Goal: Task Accomplishment & Management: Use online tool/utility

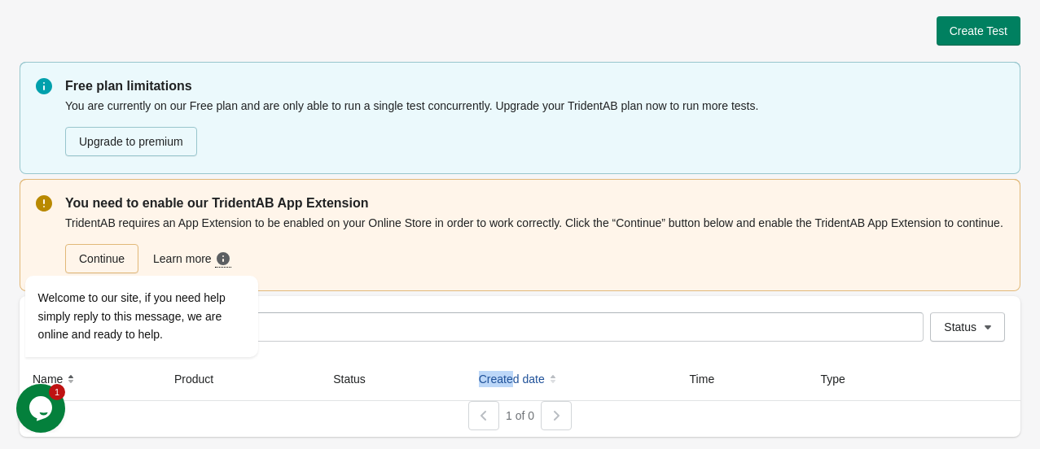
drag, startPoint x: 486, startPoint y: 369, endPoint x: 539, endPoint y: 370, distance: 52.9
click at [516, 374] on tr "Name Product Status Created date Time Type" at bounding box center [520, 379] width 1000 height 43
click at [576, 375] on th "Created date" at bounding box center [571, 379] width 211 height 43
click at [107, 256] on div at bounding box center [163, 253] width 276 height 20
click at [106, 256] on div at bounding box center [163, 253] width 276 height 20
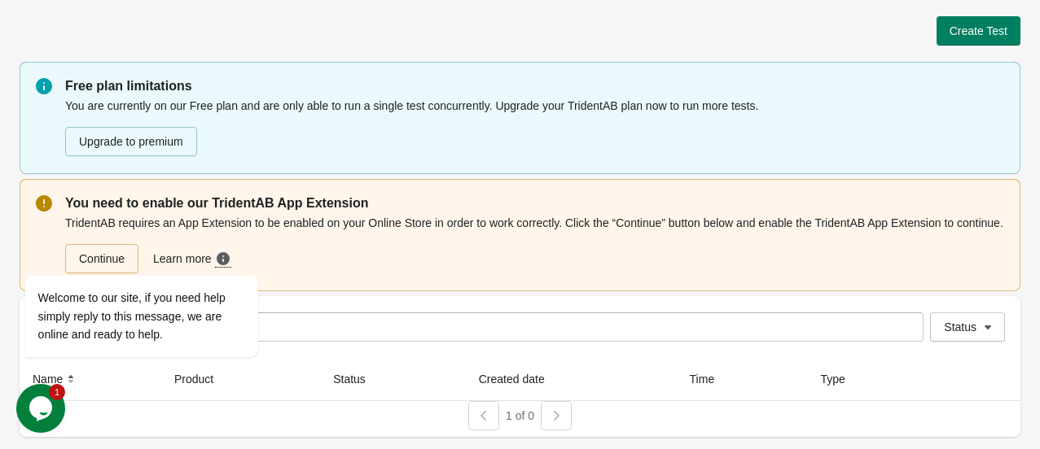
drag, startPoint x: 394, startPoint y: 235, endPoint x: 262, endPoint y: 116, distance: 178.1
click at [394, 235] on div "Continue Learn more Need more guidance? Click here to see a step-by-step video …" at bounding box center [534, 252] width 939 height 42
click at [140, 258] on div at bounding box center [163, 253] width 276 height 20
click at [132, 261] on div at bounding box center [163, 253] width 276 height 20
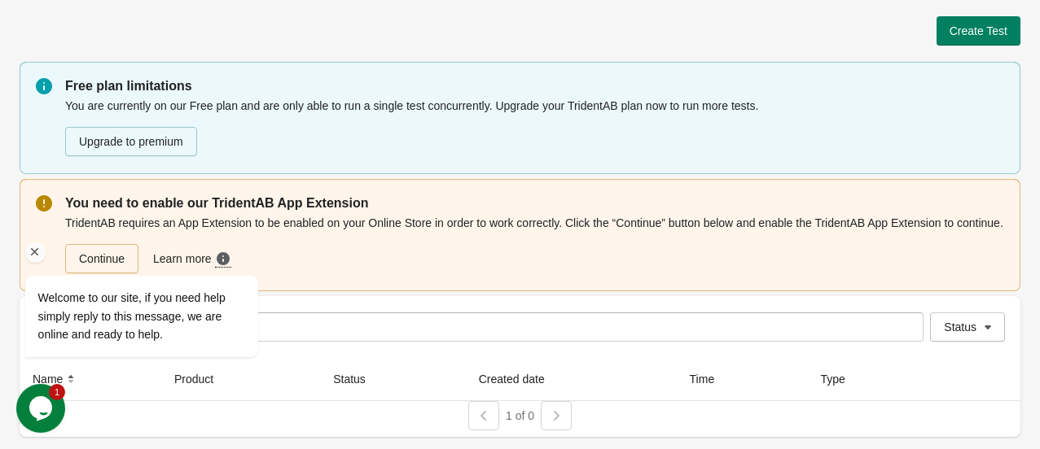
click at [132, 261] on div at bounding box center [163, 253] width 276 height 20
click at [134, 261] on div at bounding box center [163, 253] width 276 height 20
click at [136, 260] on div at bounding box center [163, 253] width 276 height 20
click at [135, 259] on div at bounding box center [163, 253] width 276 height 20
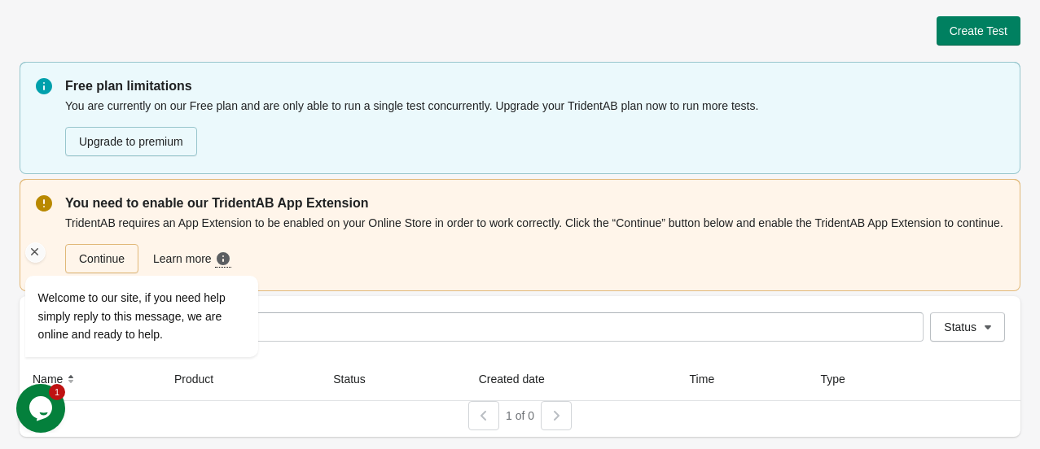
click at [132, 257] on div at bounding box center [163, 253] width 276 height 20
click at [120, 238] on div "Welcome to our site, if you need help simply reply to this message, we are onli…" at bounding box center [163, 300] width 276 height 129
click at [120, 236] on div "Welcome to our site, if you need help simply reply to this message, we are onli…" at bounding box center [163, 300] width 276 height 129
click at [122, 236] on div "Welcome to our site, if you need help simply reply to this message, we are onli…" at bounding box center [163, 300] width 276 height 129
click at [125, 236] on div "Welcome to our site, if you need help simply reply to this message, we are onli…" at bounding box center [163, 300] width 276 height 129
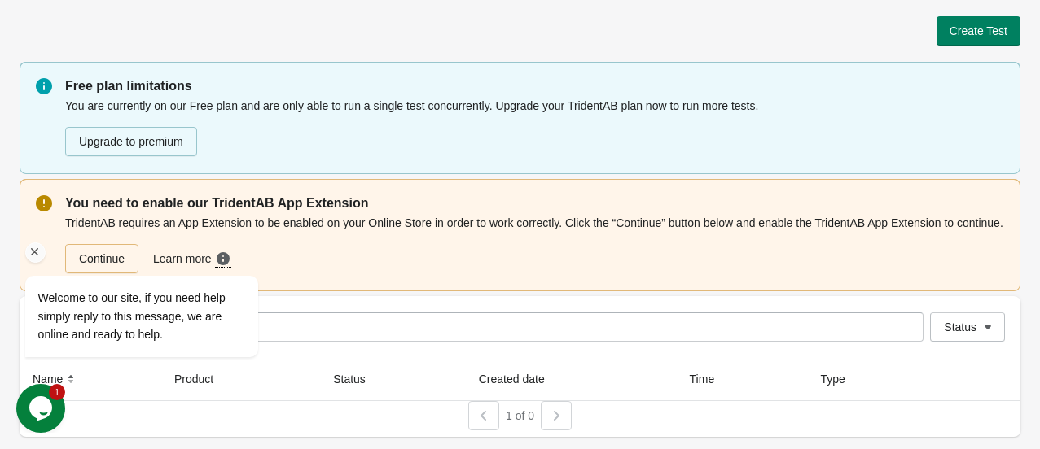
click at [126, 234] on div "Welcome to our site, if you need help simply reply to this message, we are onli…" at bounding box center [162, 249] width 293 height 247
click at [497, 257] on div "Continue Learn more Need more guidance? Click here to see a step-by-step video …" at bounding box center [531, 256] width 945 height 36
click at [128, 260] on div at bounding box center [163, 253] width 276 height 20
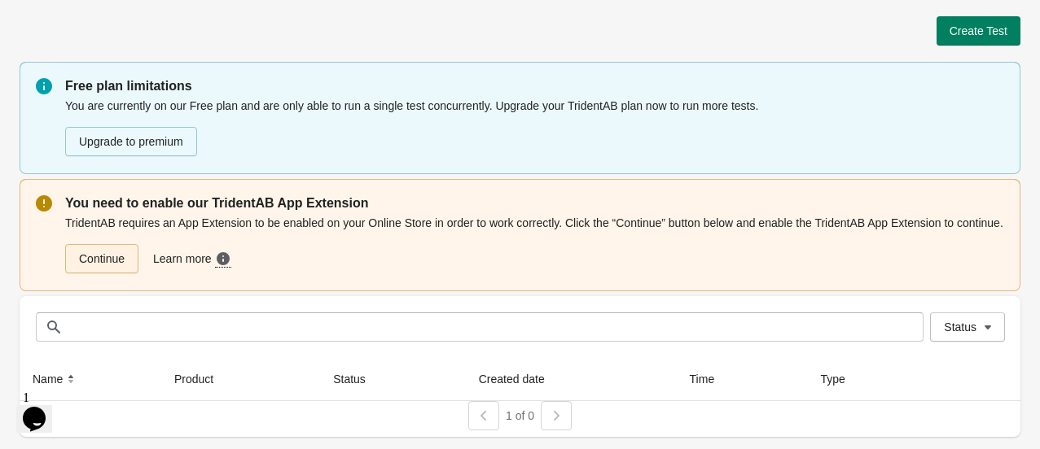
click at [95, 261] on link "Continue" at bounding box center [101, 258] width 73 height 29
click at [387, 254] on div "Continue Learn more Need more guidance? Click here to see a step-by-step video …" at bounding box center [531, 256] width 945 height 36
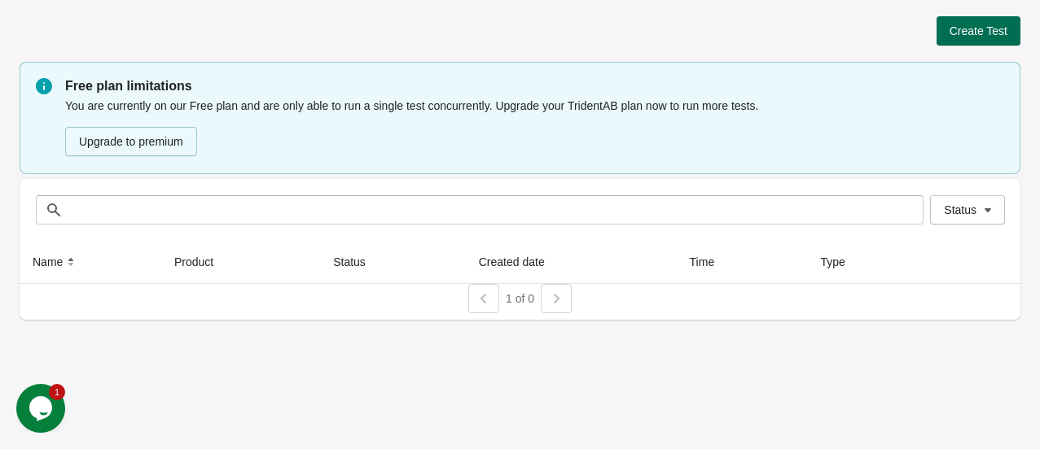
click at [973, 31] on span "Create Test" at bounding box center [978, 30] width 58 height 13
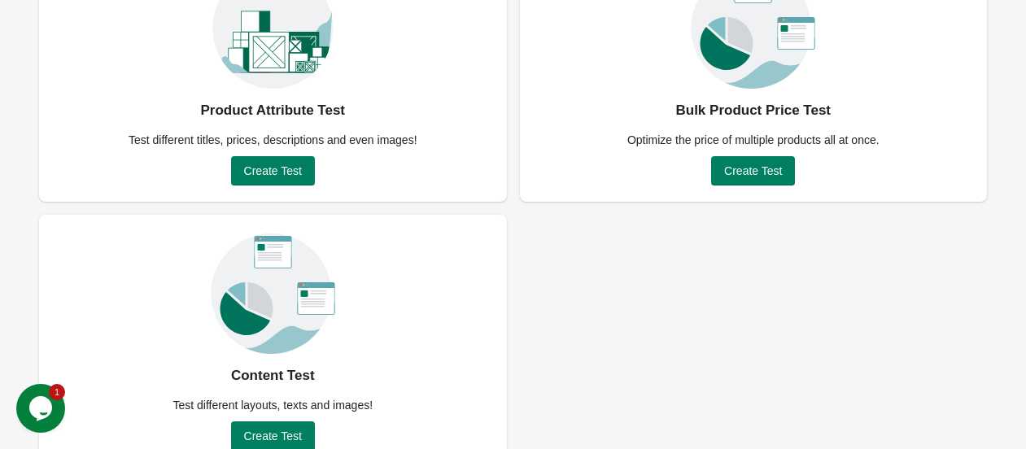
scroll to position [208, 0]
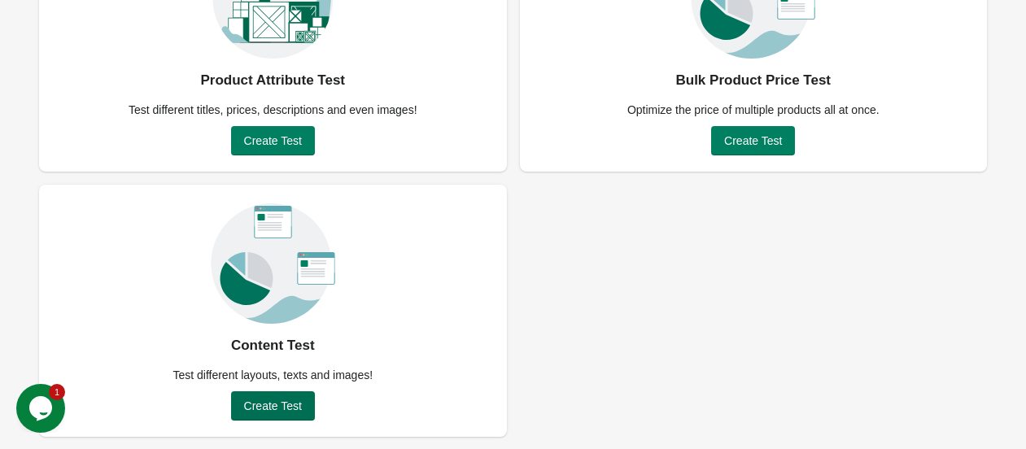
click at [255, 404] on span "Create Test" at bounding box center [273, 406] width 58 height 13
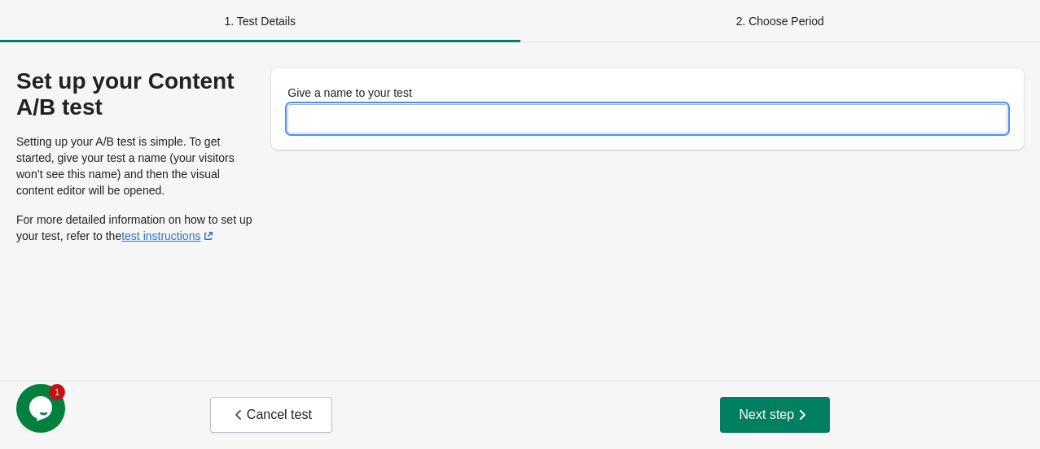
click at [527, 118] on input "Give a name to your test" at bounding box center [647, 118] width 720 height 29
paste input "**********"
drag, startPoint x: 374, startPoint y: 116, endPoint x: 352, endPoint y: 116, distance: 22.0
click at [352, 116] on input "**********" at bounding box center [647, 118] width 720 height 29
drag, startPoint x: 395, startPoint y: 119, endPoint x: 300, endPoint y: 85, distance: 101.2
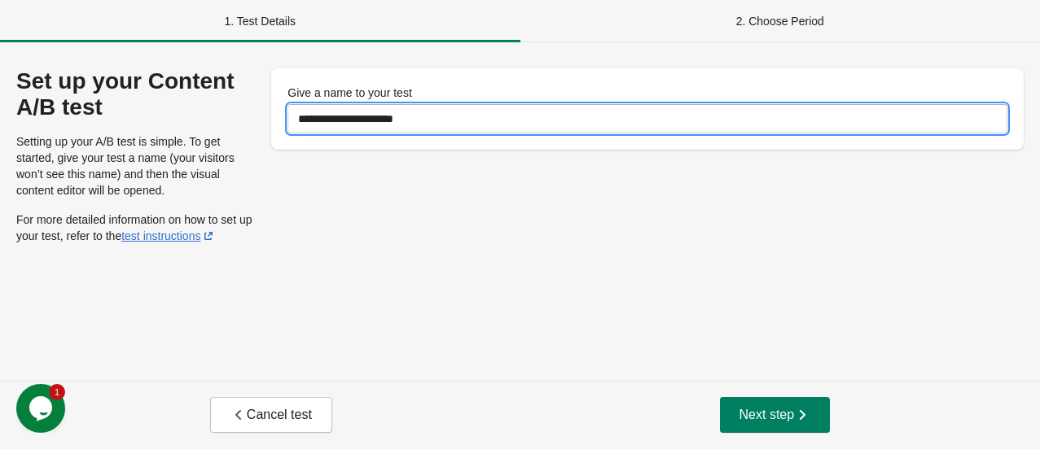
click at [281, 107] on div "**********" at bounding box center [647, 108] width 752 height 81
type input "**********"
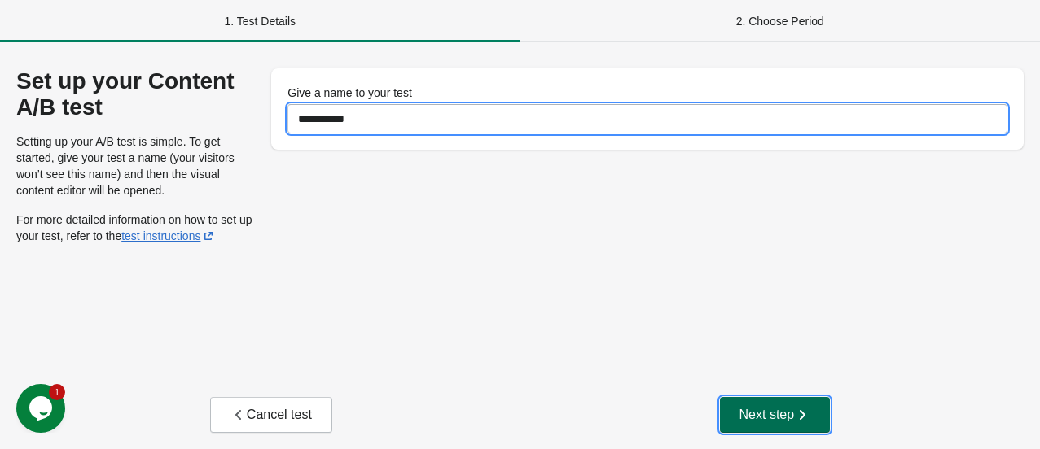
click at [747, 407] on span "Next step" at bounding box center [775, 415] width 72 height 16
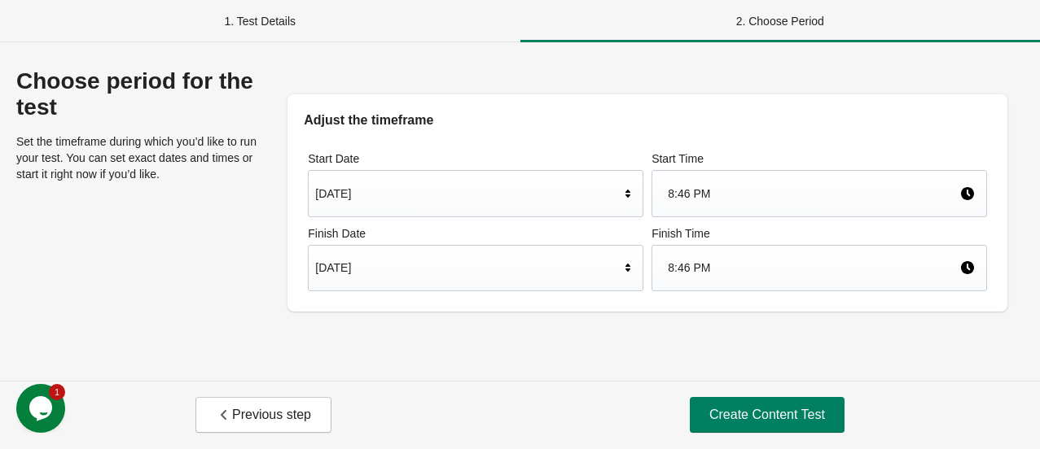
click at [615, 259] on div "Aug 31, 2025" at bounding box center [467, 267] width 304 height 31
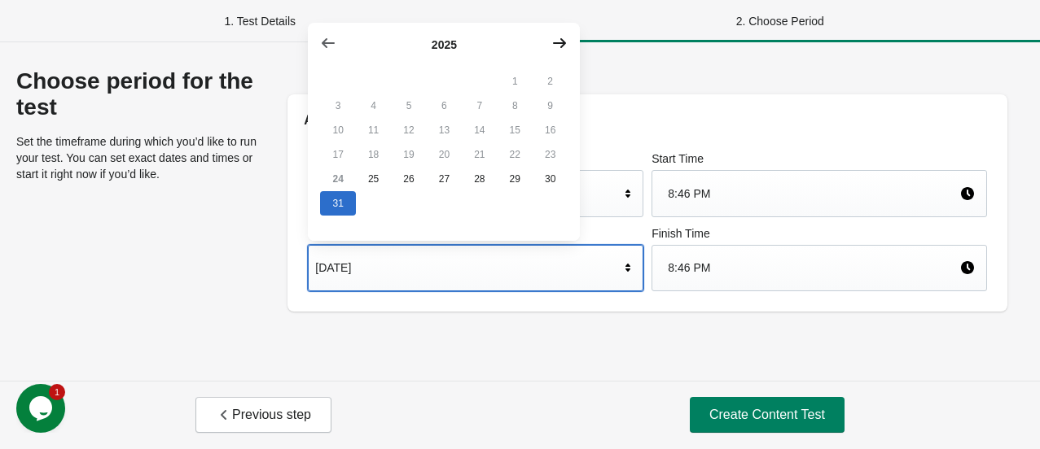
click at [562, 48] on icon "button" at bounding box center [559, 43] width 16 height 16
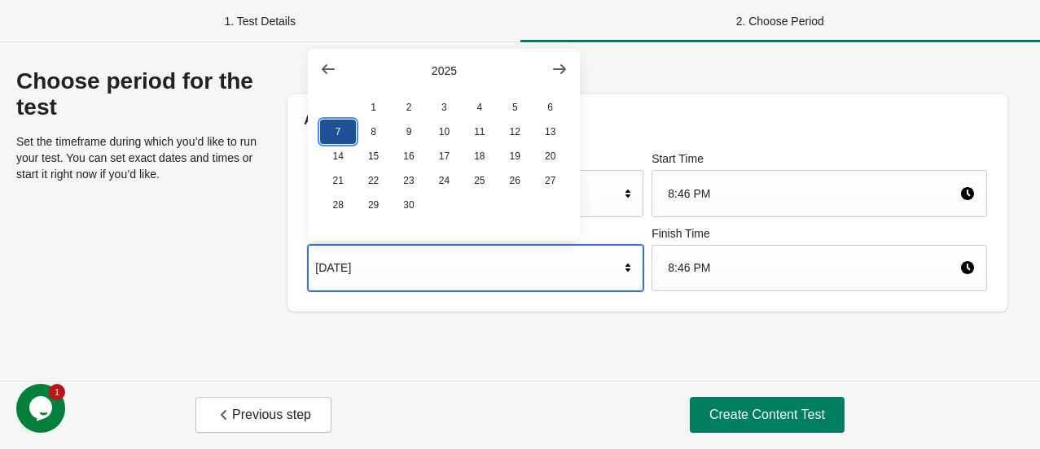
click at [328, 138] on button "7" at bounding box center [337, 132] width 35 height 24
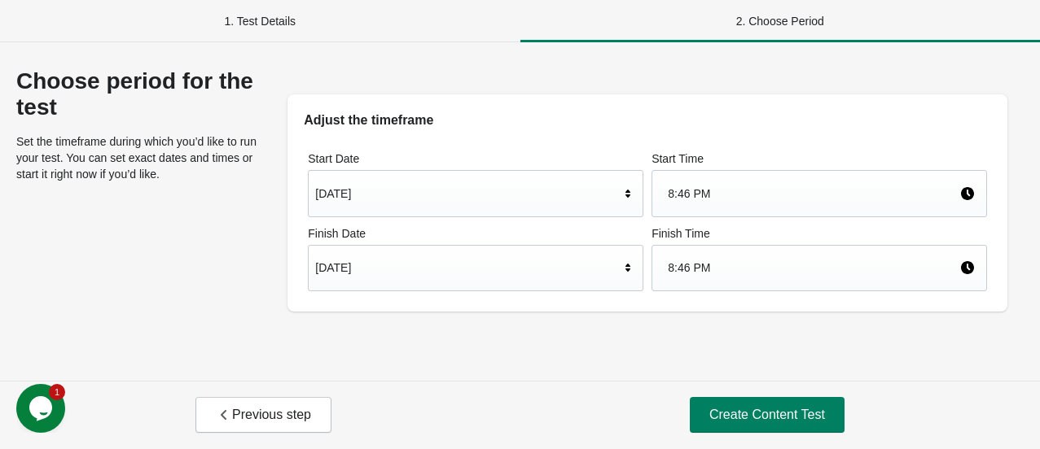
click at [736, 275] on div "8:46 PM" at bounding box center [812, 267] width 291 height 31
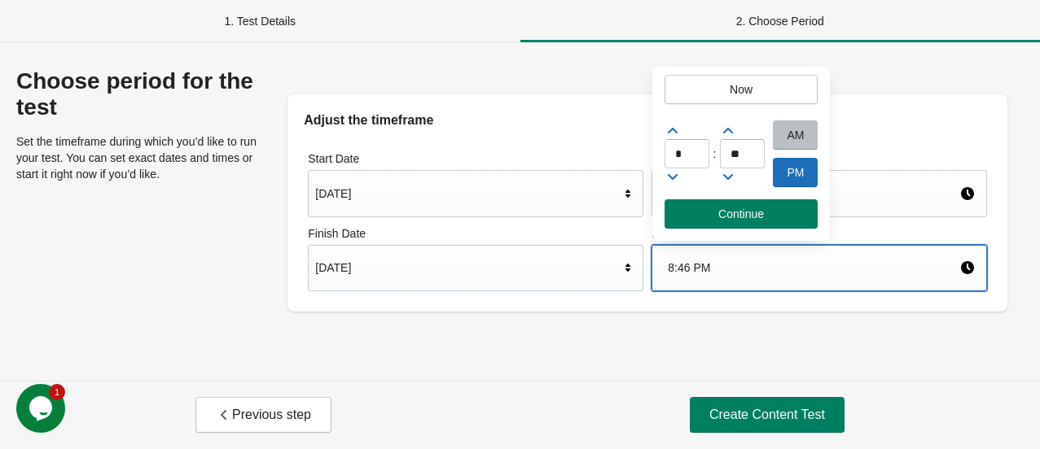
click at [729, 271] on div "8:46 PM" at bounding box center [812, 267] width 291 height 31
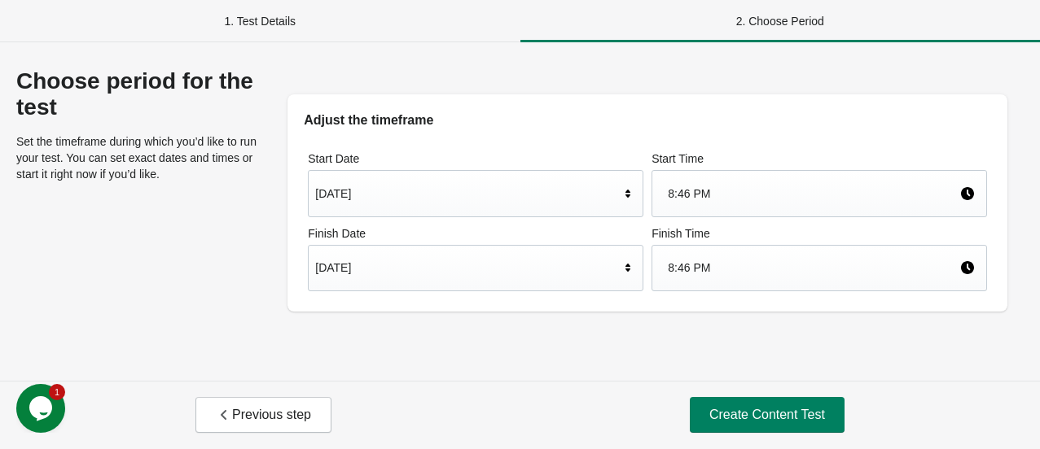
click at [721, 337] on div "Choose period for the test Set the timeframe during which you’d like to run you…" at bounding box center [520, 211] width 1040 height 339
click at [540, 265] on div "Sep 7, 2025" at bounding box center [467, 267] width 304 height 31
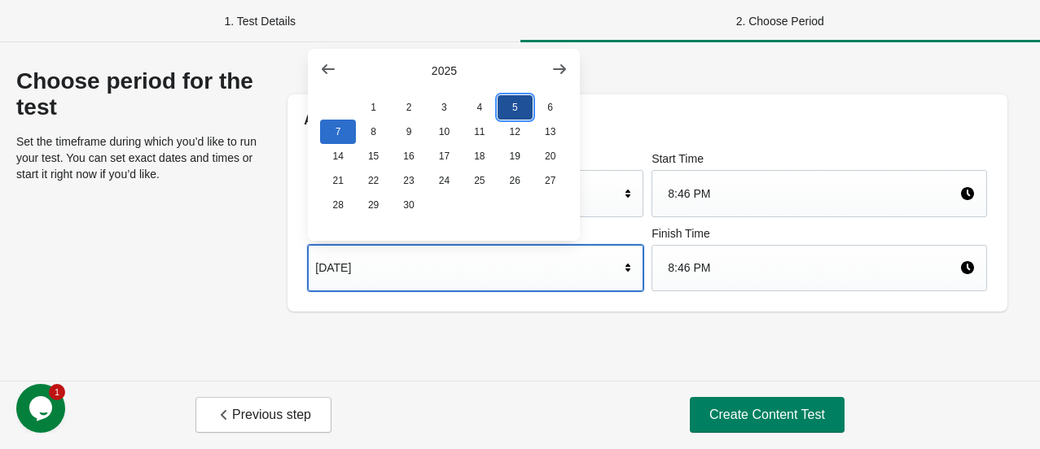
click at [522, 108] on button "5" at bounding box center [514, 107] width 35 height 24
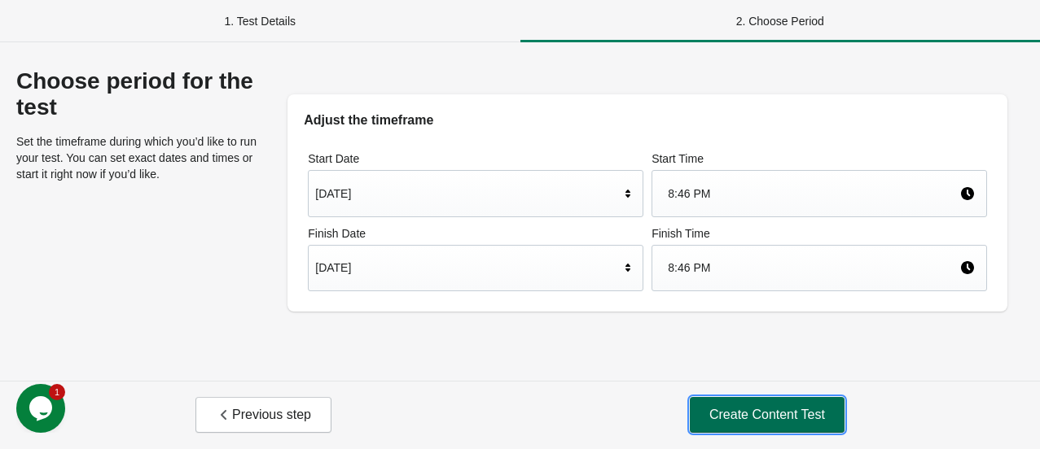
click at [727, 414] on span "Create Content Test" at bounding box center [767, 415] width 116 height 16
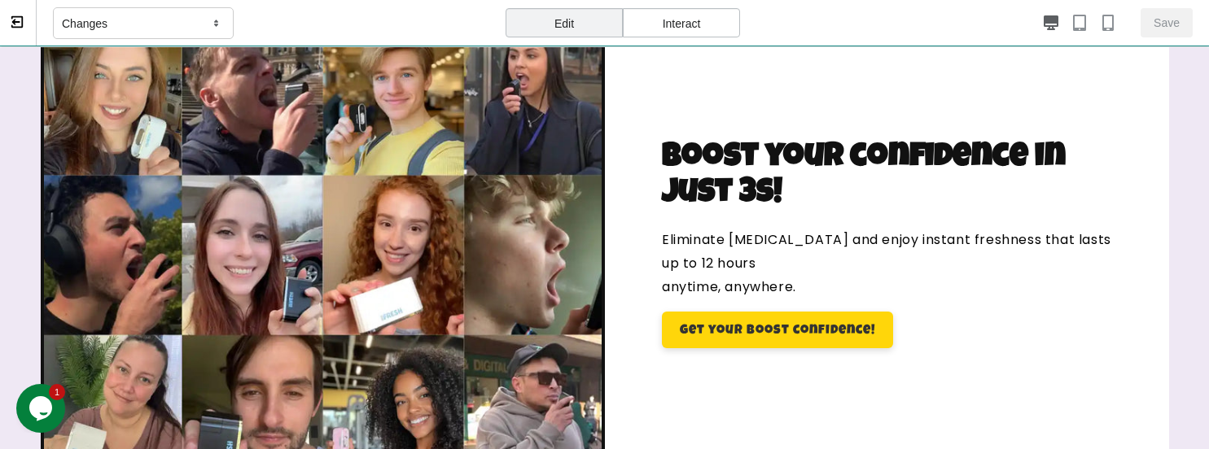
scroll to position [1640, 0]
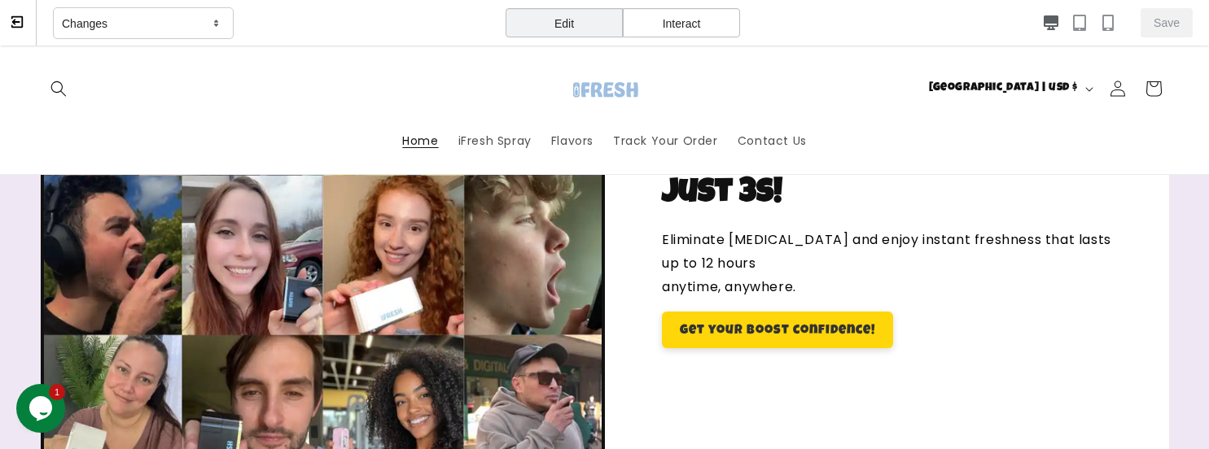
click at [712, 24] on div "Interact" at bounding box center [681, 22] width 117 height 29
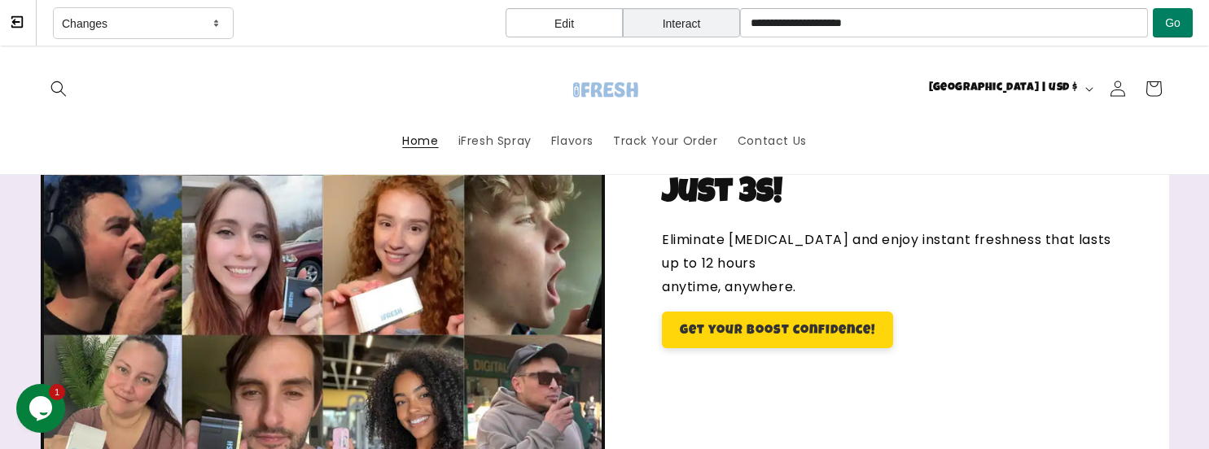
click at [698, 20] on div "Interact" at bounding box center [681, 22] width 117 height 29
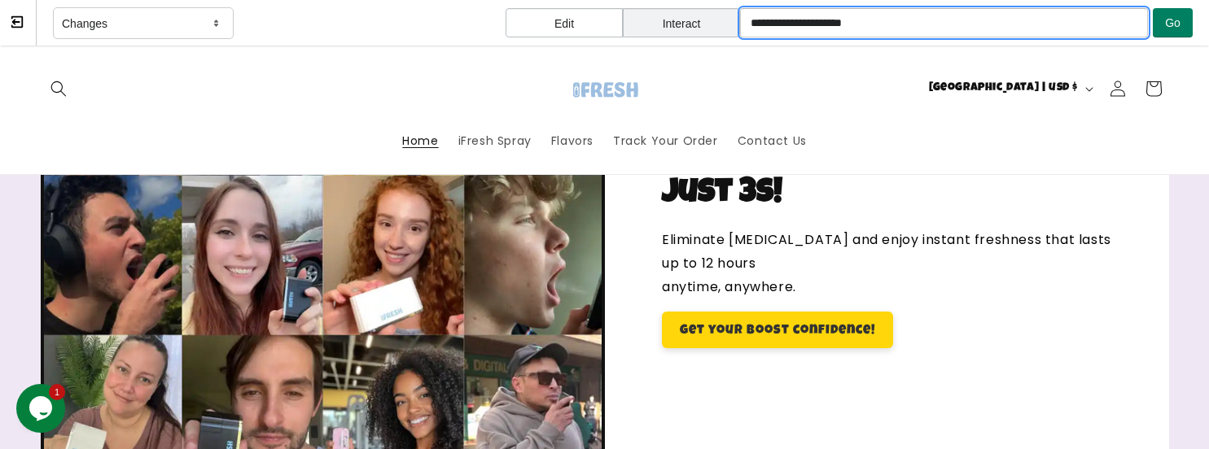
click at [814, 24] on input "**********" at bounding box center [944, 22] width 408 height 29
click at [155, 24] on div "Changes" at bounding box center [143, 23] width 181 height 33
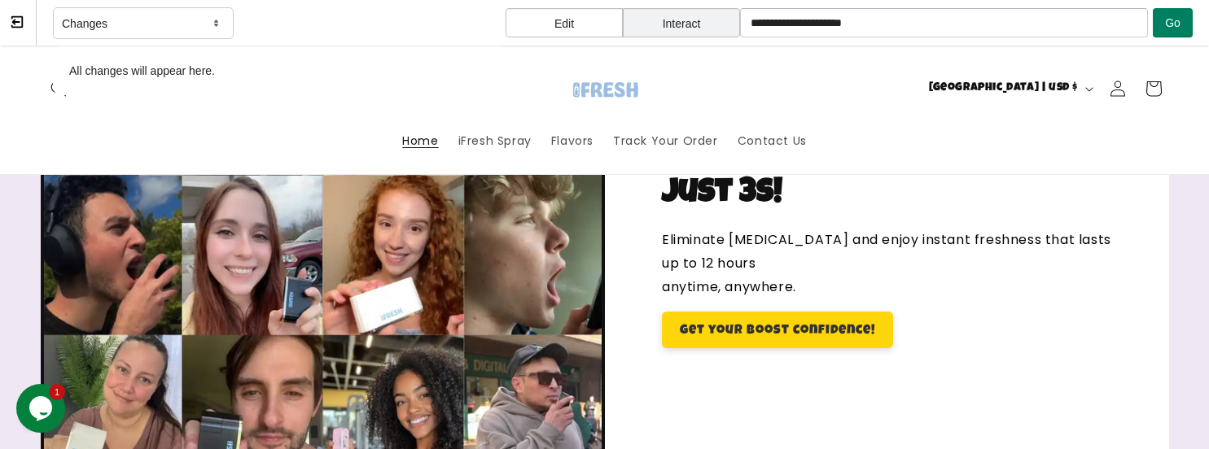
click at [155, 24] on div "Changes" at bounding box center [143, 23] width 181 height 33
click at [211, 23] on icon at bounding box center [216, 23] width 16 height 15
click at [566, 27] on div "Edit" at bounding box center [564, 22] width 117 height 29
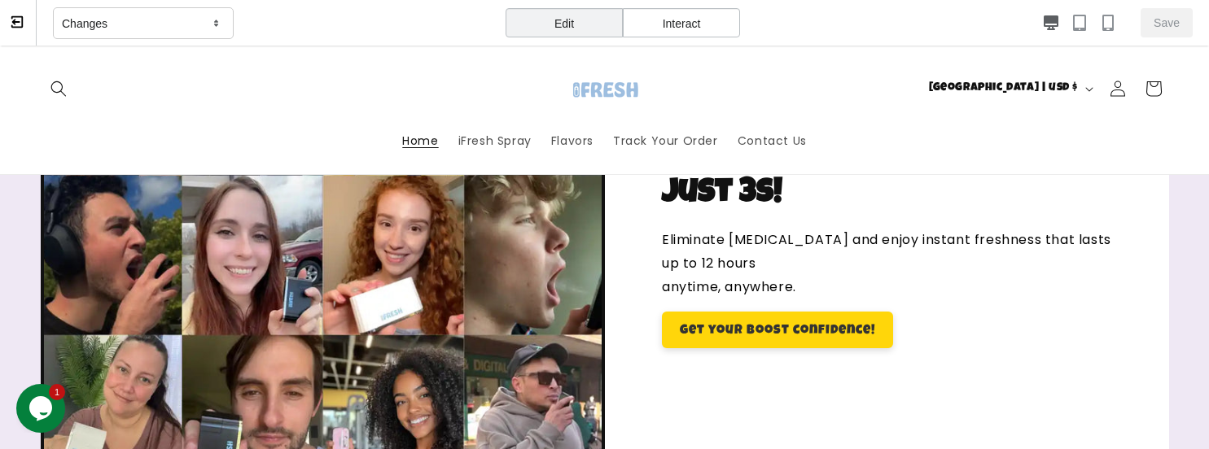
click at [659, 19] on div "Interact" at bounding box center [681, 22] width 117 height 29
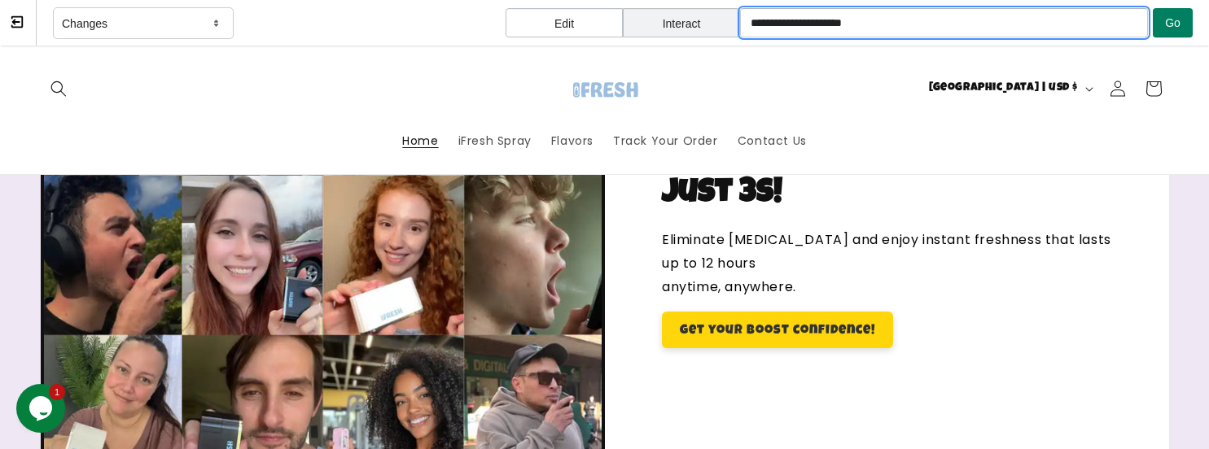
click at [917, 24] on input "**********" at bounding box center [944, 22] width 408 height 29
click at [987, 23] on input "**********" at bounding box center [944, 22] width 408 height 29
click at [825, 20] on input "**********" at bounding box center [944, 22] width 408 height 29
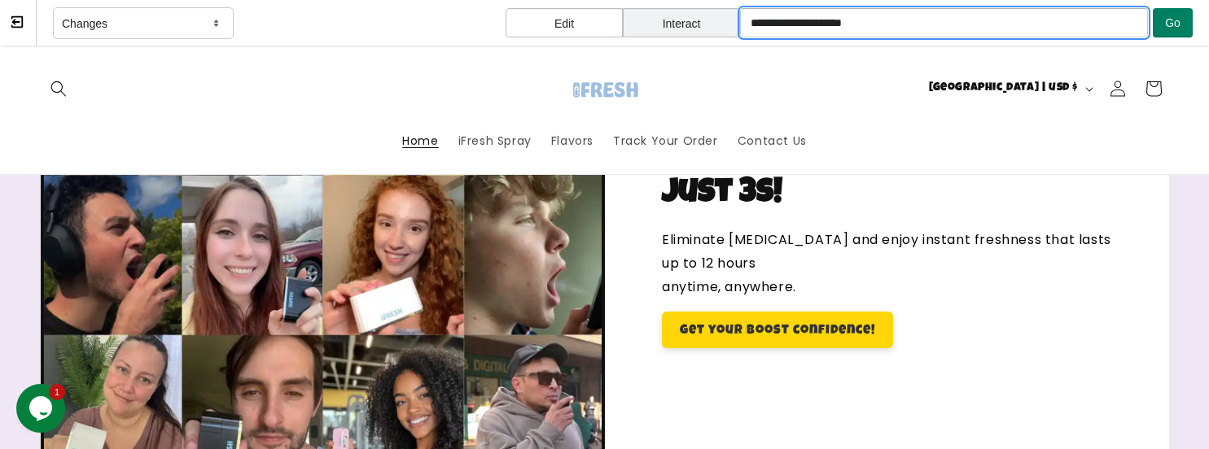
click at [825, 20] on input "**********" at bounding box center [944, 22] width 408 height 29
paste input "**********"
type input "**********"
click at [1039, 20] on button "Go" at bounding box center [1173, 22] width 40 height 29
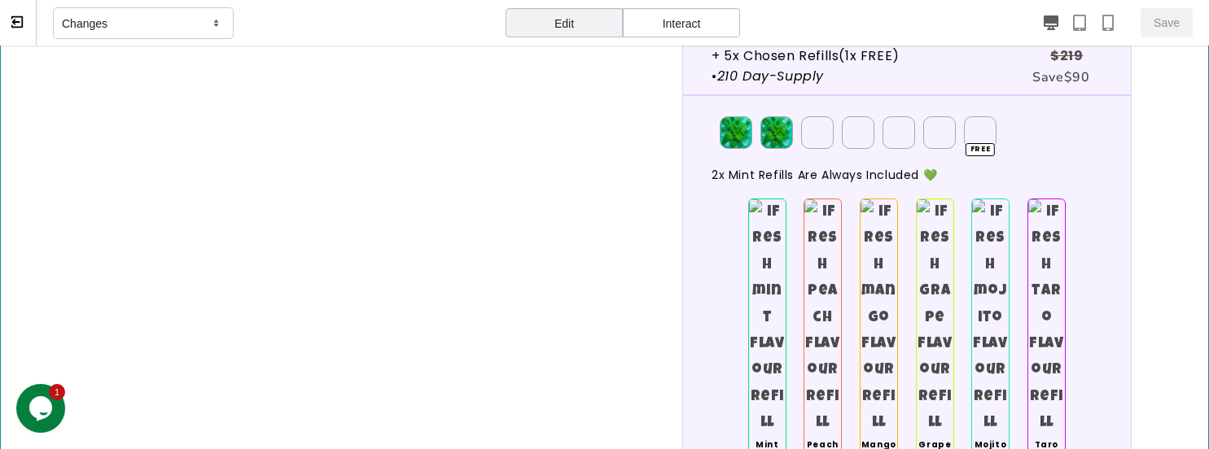
scroll to position [7872, 0]
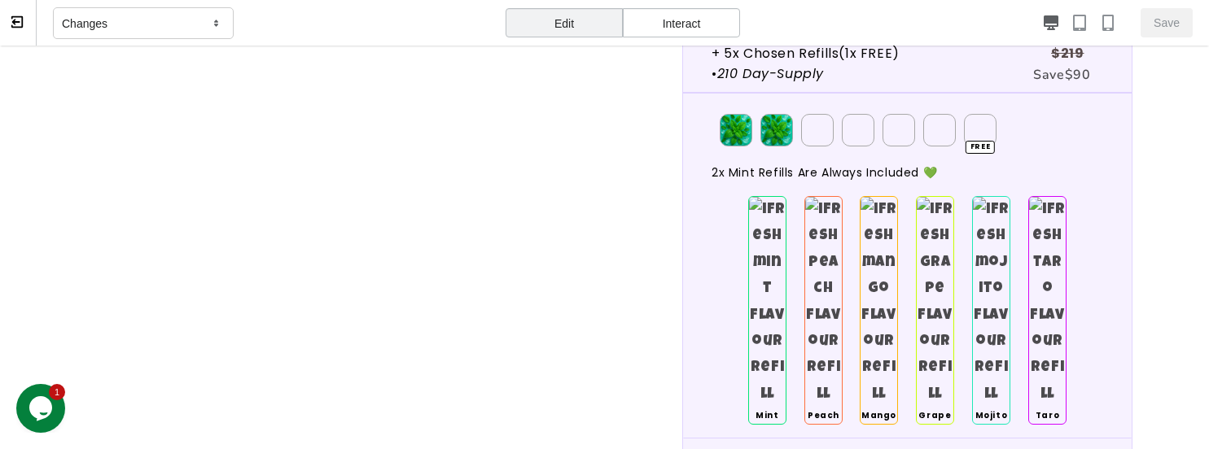
click at [202, 17] on div "Changes" at bounding box center [143, 23] width 181 height 33
click at [192, 74] on p "All changes will appear here." at bounding box center [279, 71] width 436 height 33
click at [203, 33] on div "Changes" at bounding box center [143, 23] width 181 height 33
click at [658, 24] on div "Interact" at bounding box center [681, 22] width 117 height 29
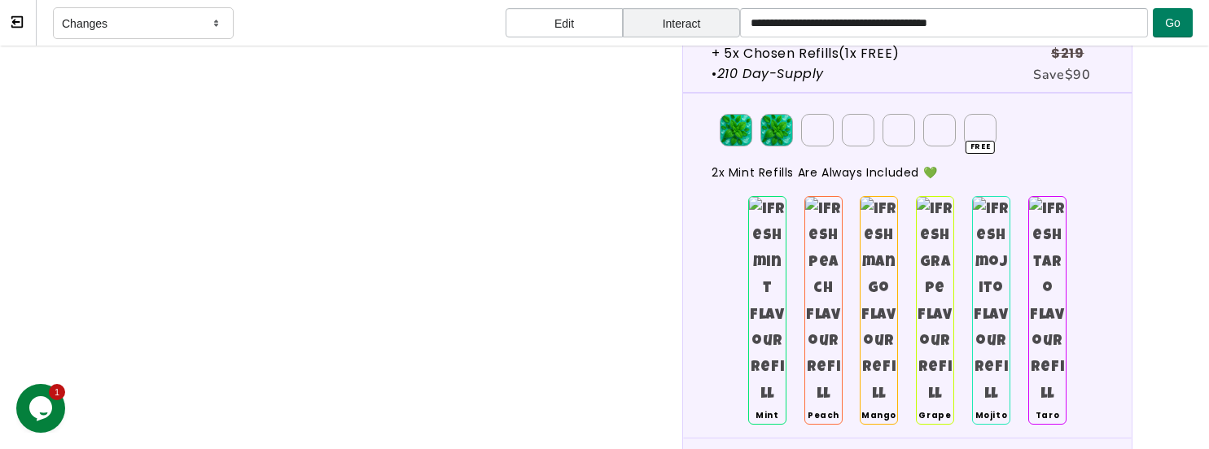
click at [659, 24] on div "Interact" at bounding box center [681, 22] width 117 height 29
click at [1039, 21] on span "Go" at bounding box center [1172, 22] width 15 height 13
click at [698, 26] on div "Interact" at bounding box center [681, 22] width 117 height 29
click at [584, 29] on div "Edit" at bounding box center [564, 22] width 117 height 29
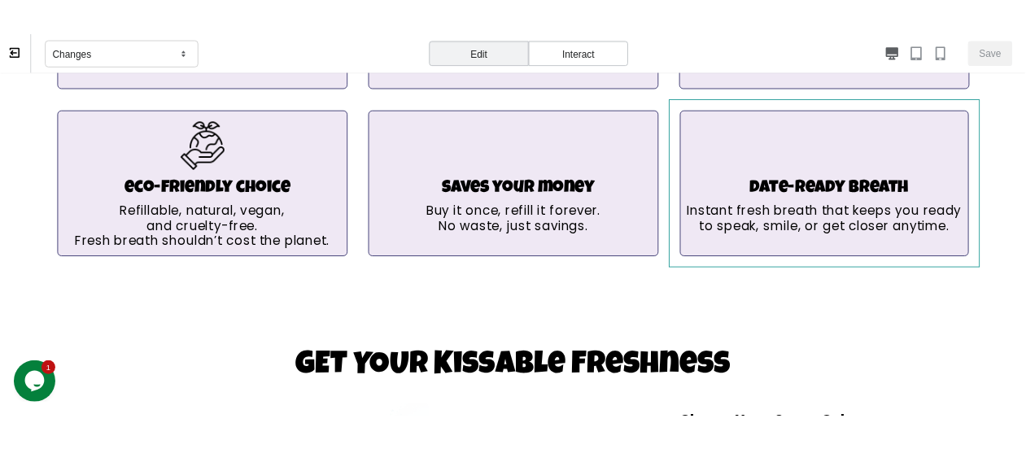
scroll to position [6244, 0]
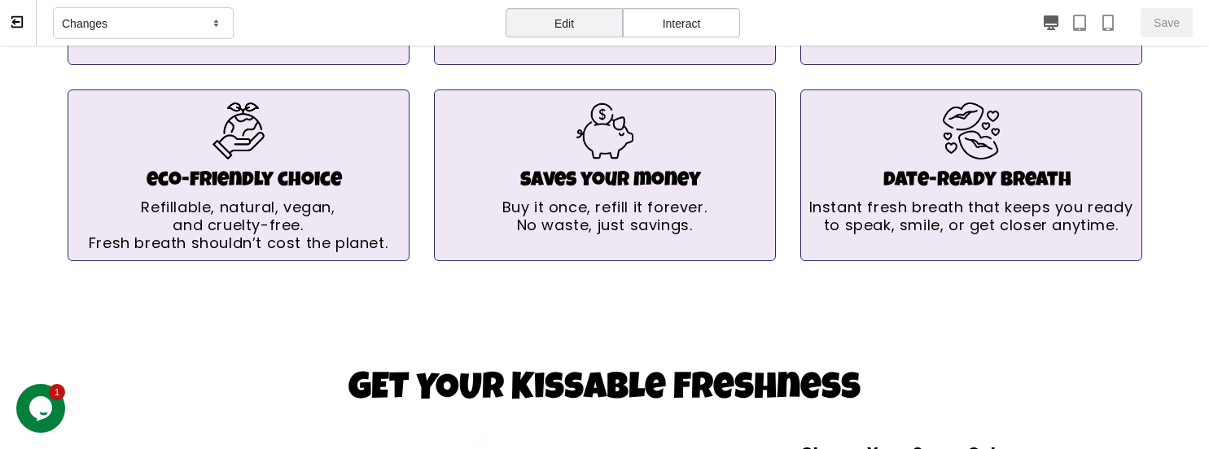
click at [11, 25] on icon at bounding box center [17, 22] width 15 height 15
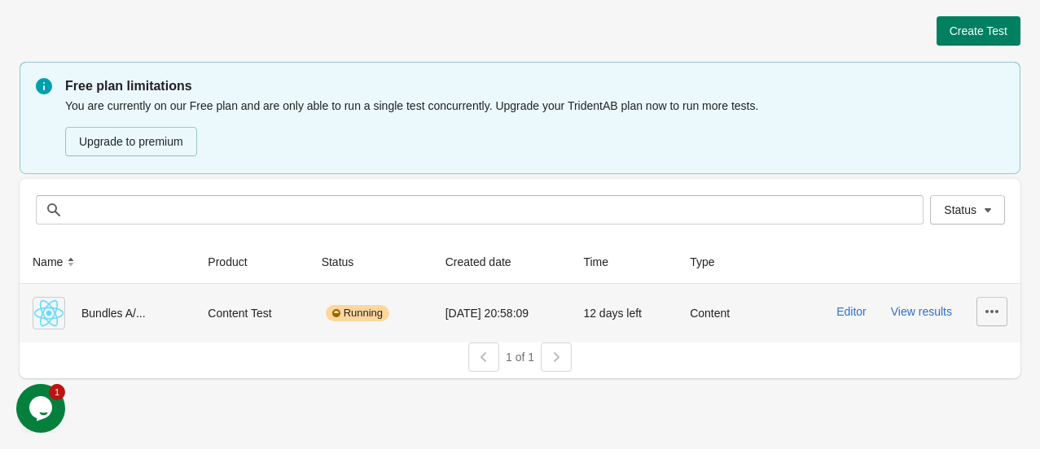
click at [1005, 305] on button "button" at bounding box center [991, 311] width 31 height 29
click at [982, 211] on span "Delete" at bounding box center [977, 203] width 33 height 16
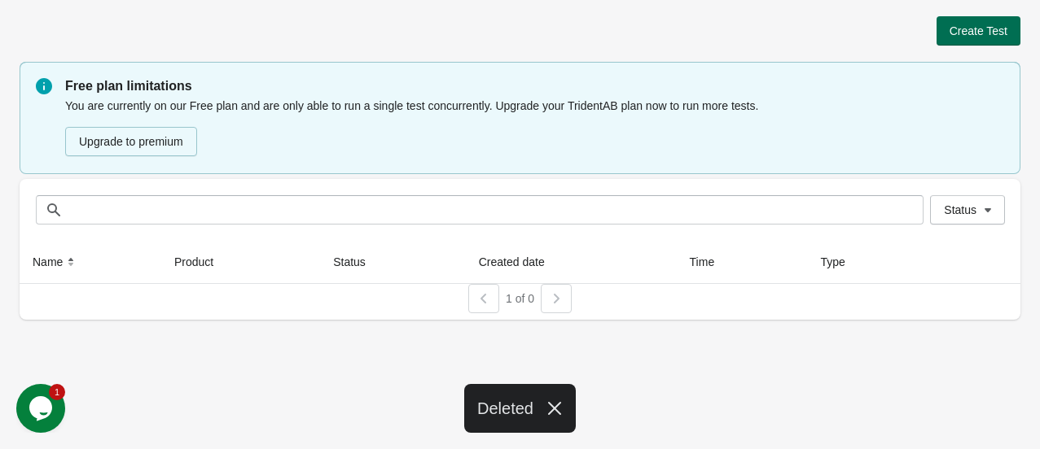
click at [985, 31] on span "Create Test" at bounding box center [978, 30] width 58 height 13
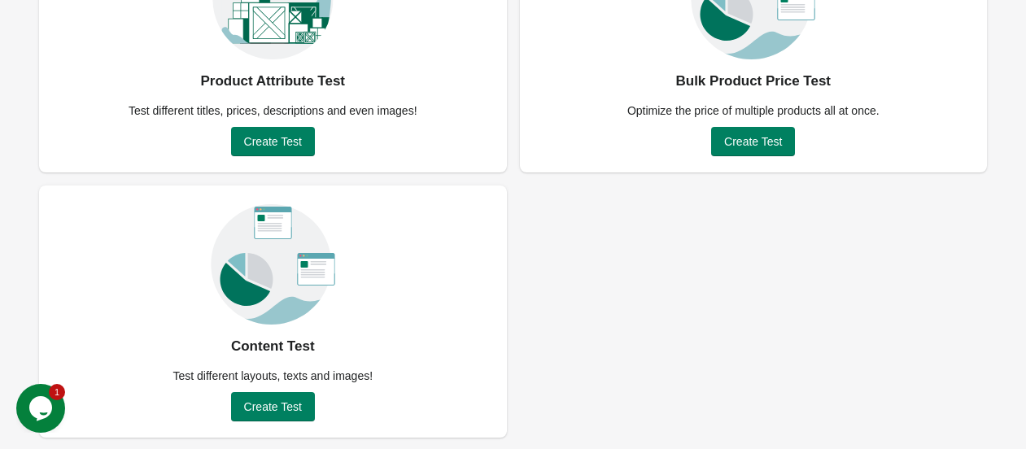
scroll to position [208, 0]
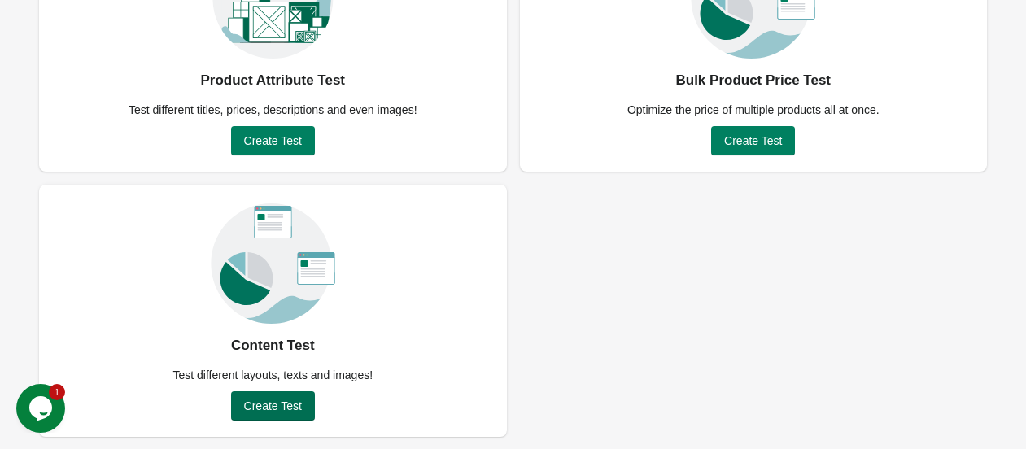
click at [304, 399] on button "Create Test" at bounding box center [273, 406] width 84 height 29
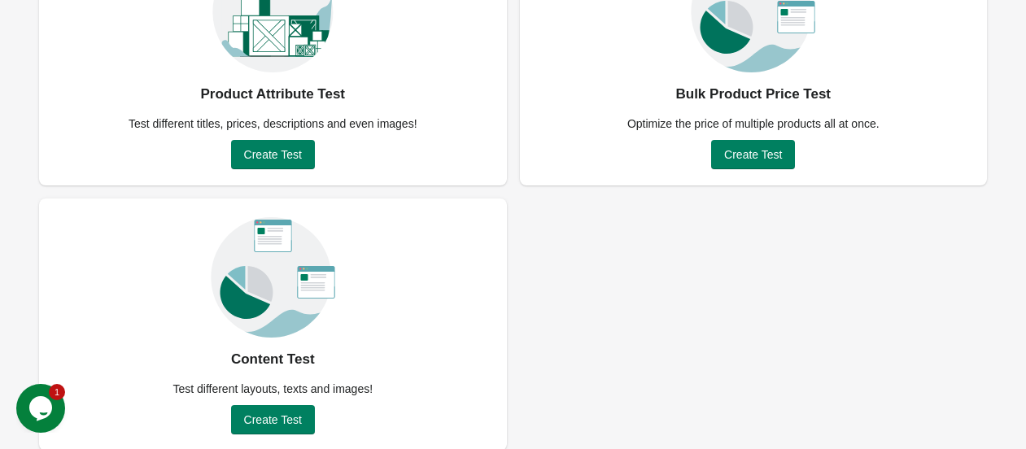
scroll to position [208, 0]
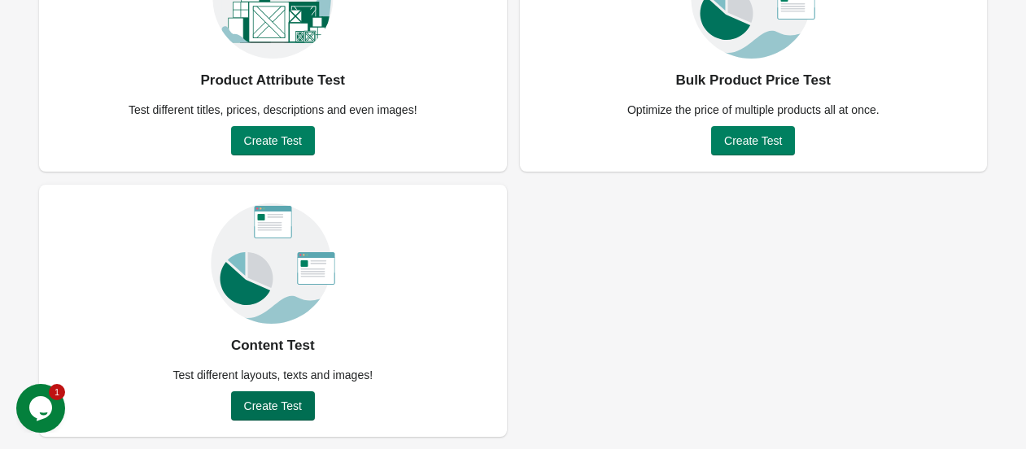
click at [287, 403] on span "Create Test" at bounding box center [273, 406] width 58 height 13
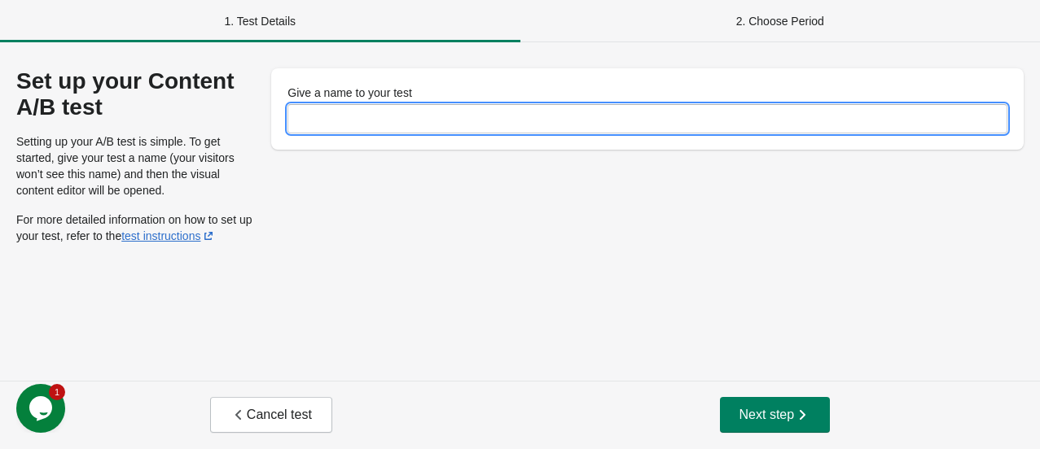
click at [579, 121] on input "Give a name to your test" at bounding box center [647, 118] width 720 height 29
type input "**********"
click at [763, 415] on span "Next step" at bounding box center [775, 415] width 72 height 16
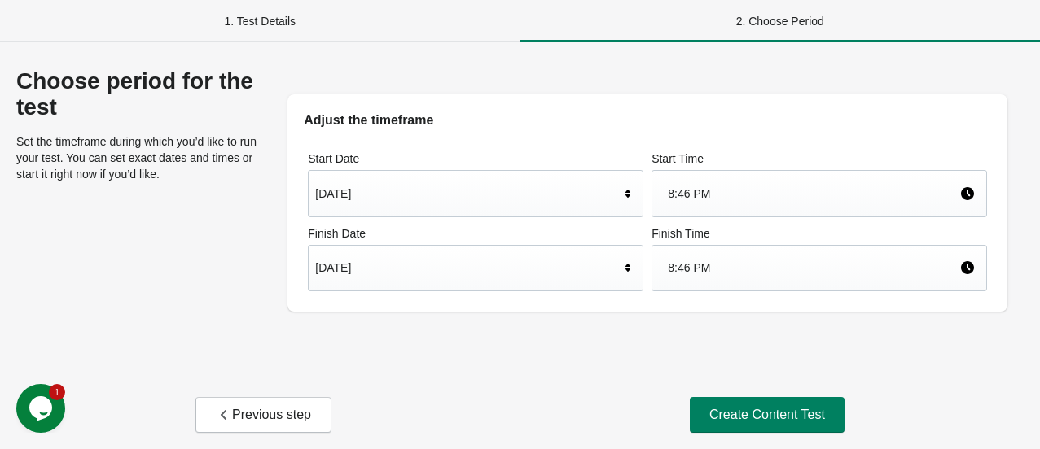
click at [503, 260] on div "Aug 31, 2025" at bounding box center [467, 267] width 304 height 31
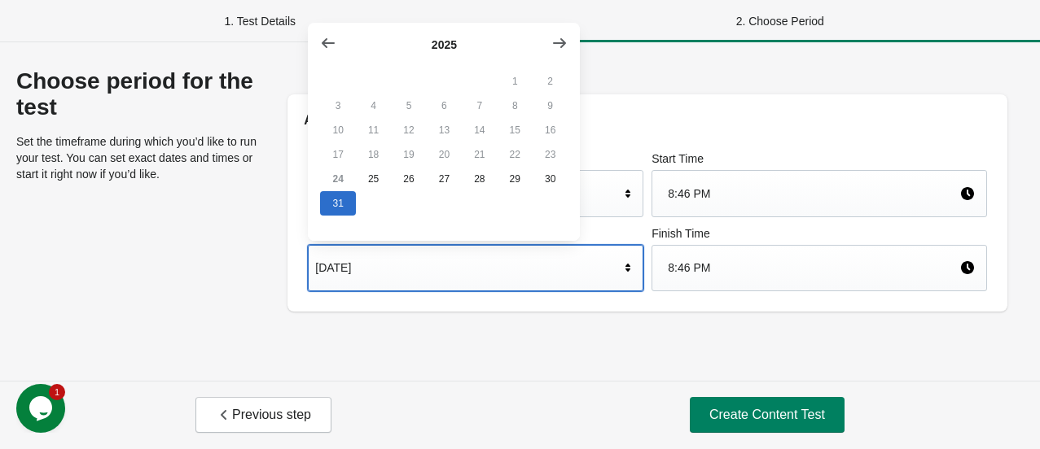
click at [560, 42] on icon "button" at bounding box center [559, 43] width 13 height 10
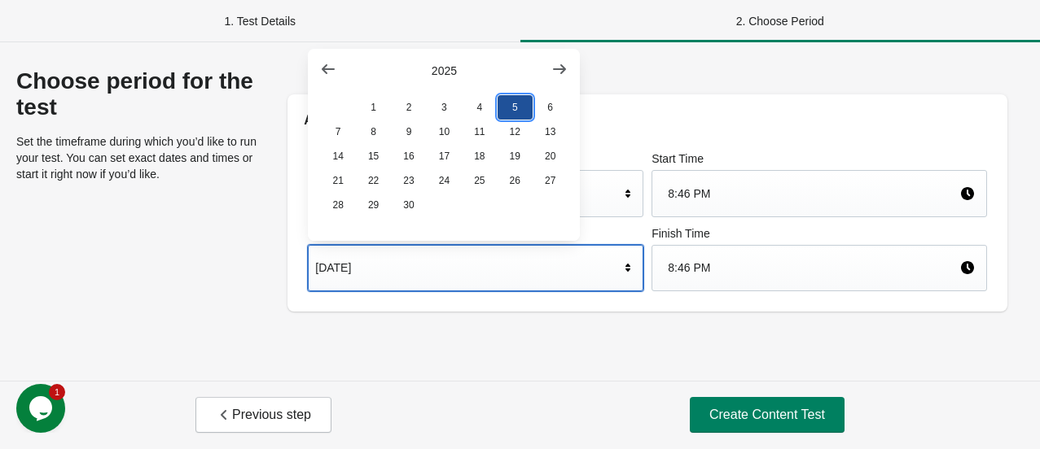
click at [508, 108] on button "5" at bounding box center [514, 107] width 35 height 24
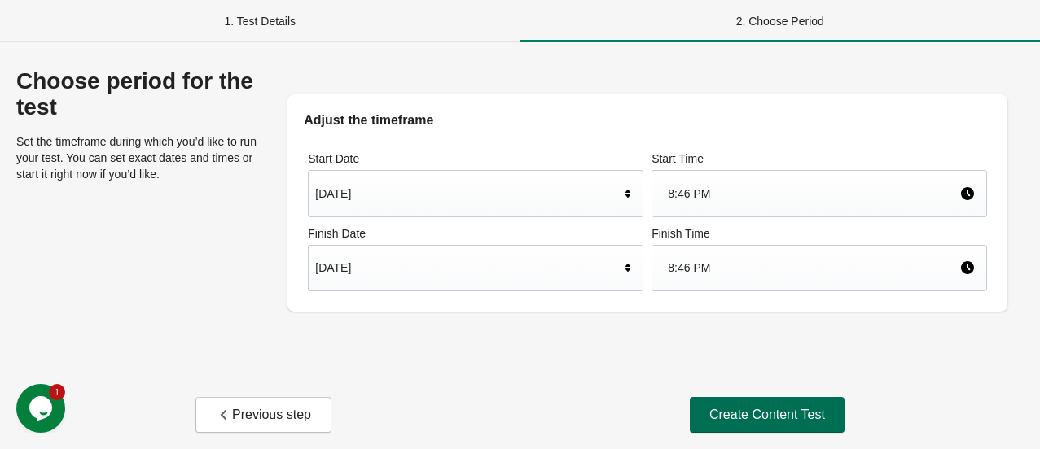
click at [733, 411] on span "Create Content Test" at bounding box center [767, 415] width 116 height 16
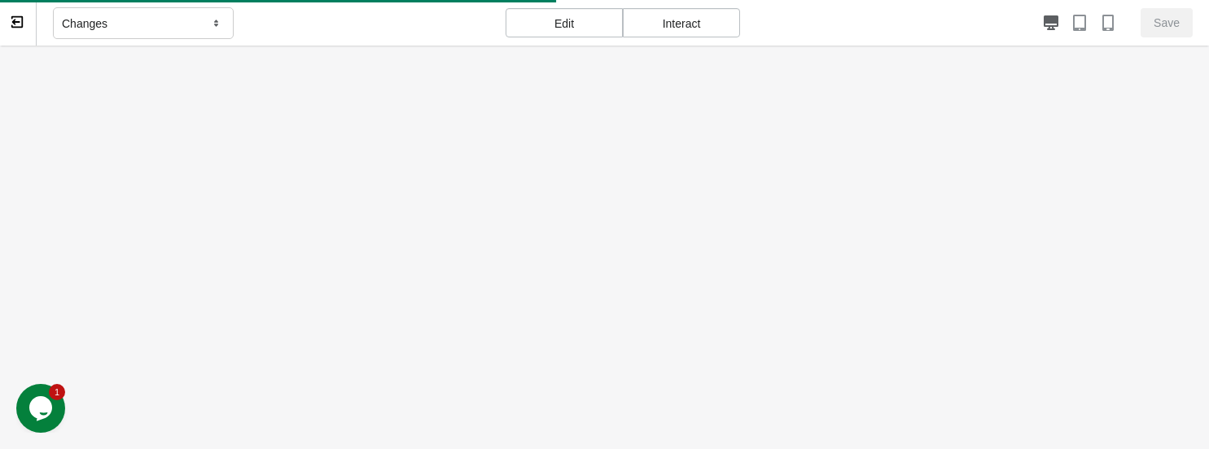
click at [152, 18] on div "Changes" at bounding box center [143, 23] width 181 height 33
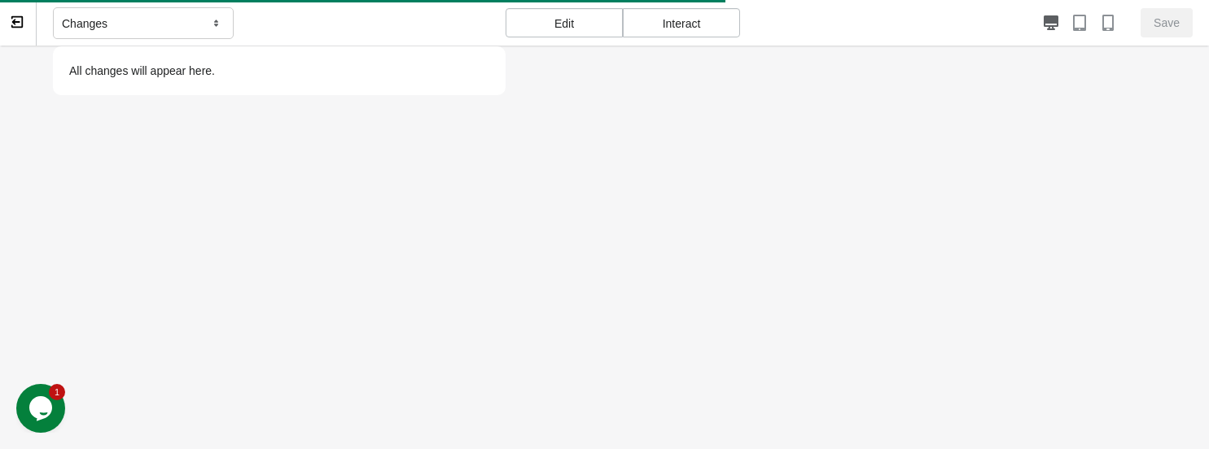
click at [148, 70] on div at bounding box center [604, 270] width 1209 height 449
click at [152, 19] on div "Changes" at bounding box center [143, 23] width 181 height 33
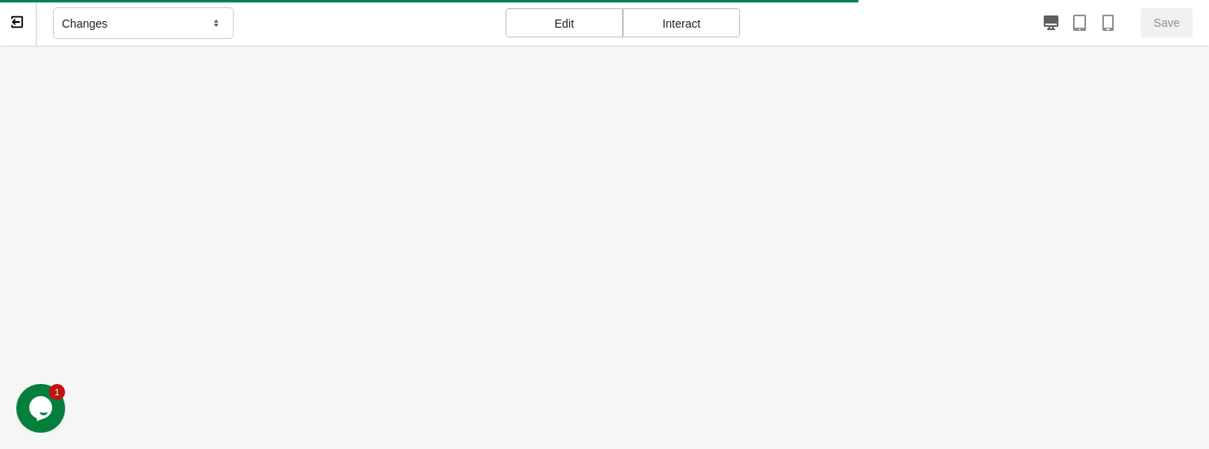
click at [567, 27] on div "Edit" at bounding box center [564, 22] width 117 height 29
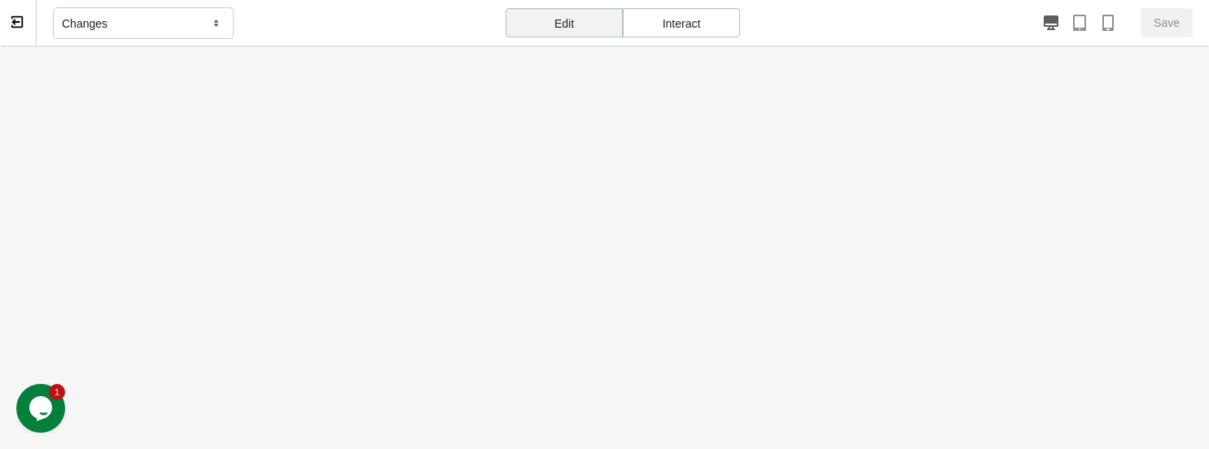
click at [567, 27] on div "Edit" at bounding box center [564, 22] width 117 height 29
click at [675, 20] on div "Interact" at bounding box center [681, 22] width 117 height 29
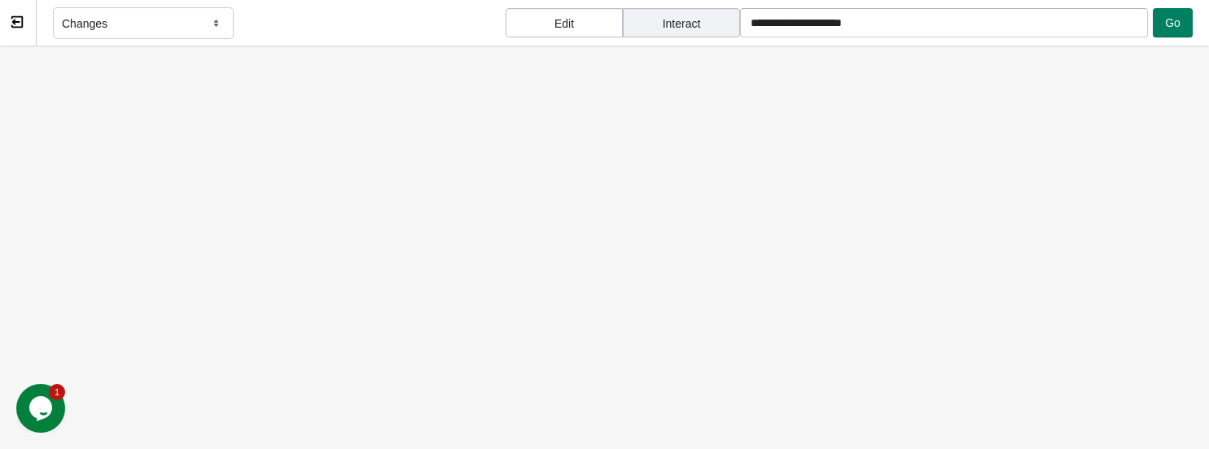
click at [523, 23] on div "Edit" at bounding box center [564, 22] width 117 height 29
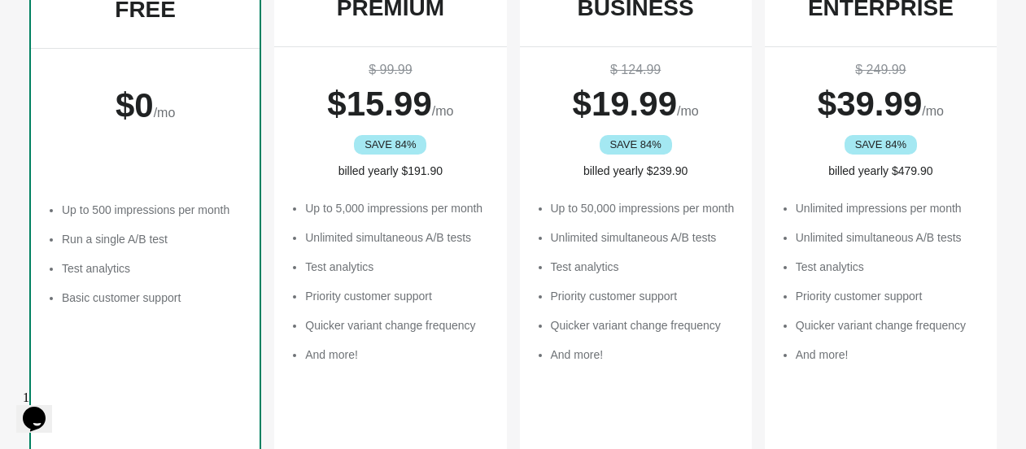
scroll to position [181, 0]
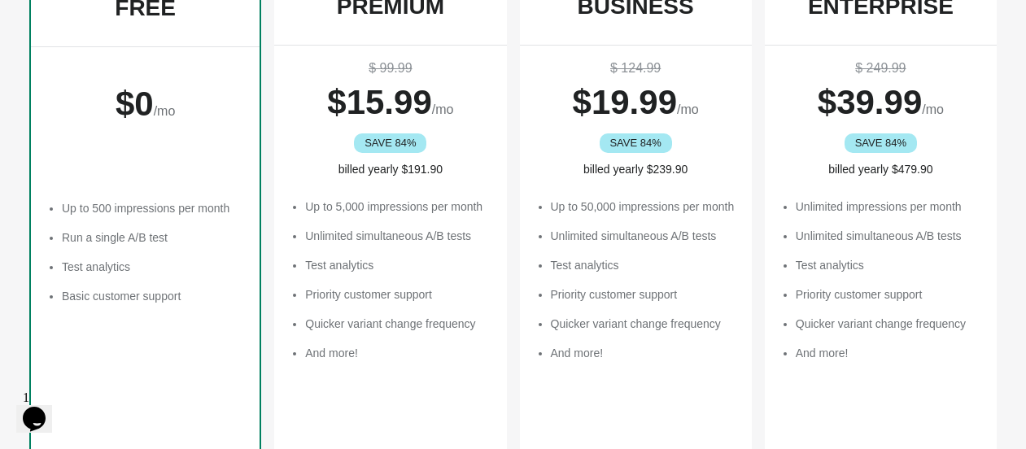
click at [446, 345] on li "And more!" at bounding box center [397, 353] width 185 height 16
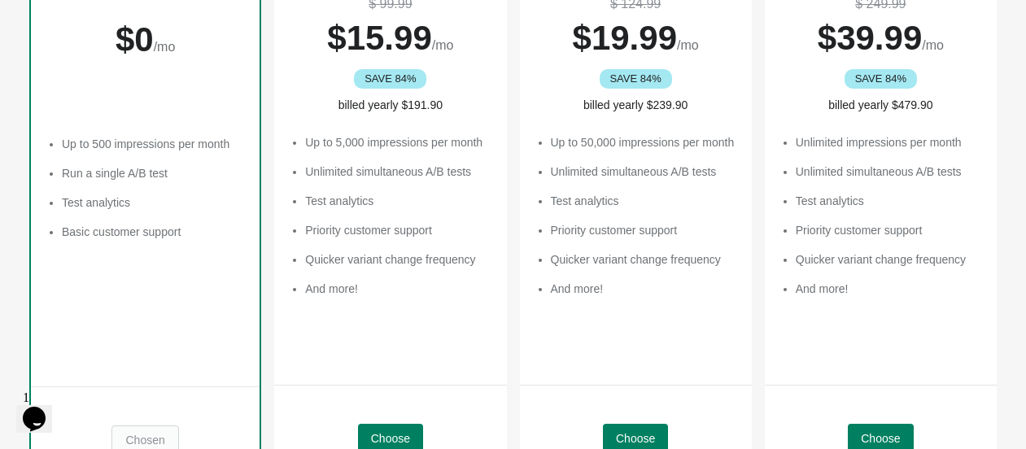
scroll to position [242, 0]
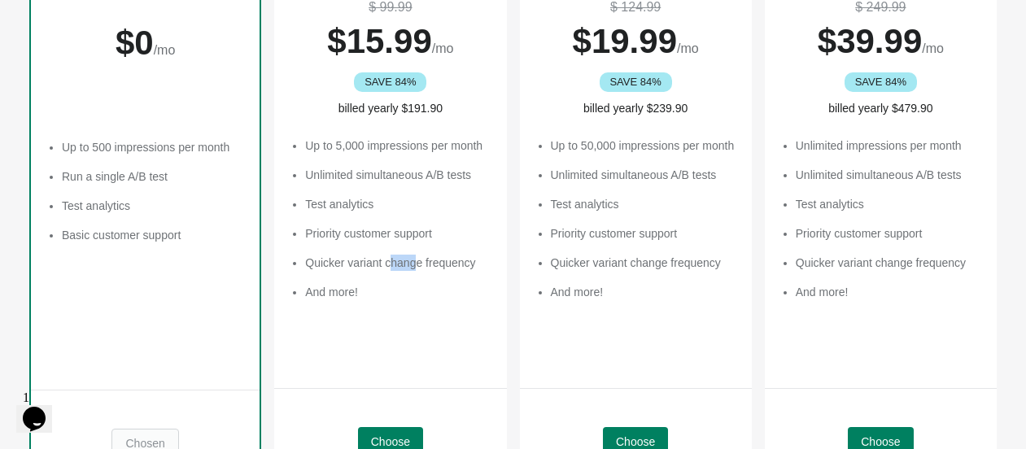
drag, startPoint x: 387, startPoint y: 260, endPoint x: 414, endPoint y: 260, distance: 26.0
click at [415, 261] on li "Quicker variant change frequency" at bounding box center [397, 263] width 185 height 16
click at [414, 260] on li "Quicker variant change frequency" at bounding box center [397, 263] width 185 height 16
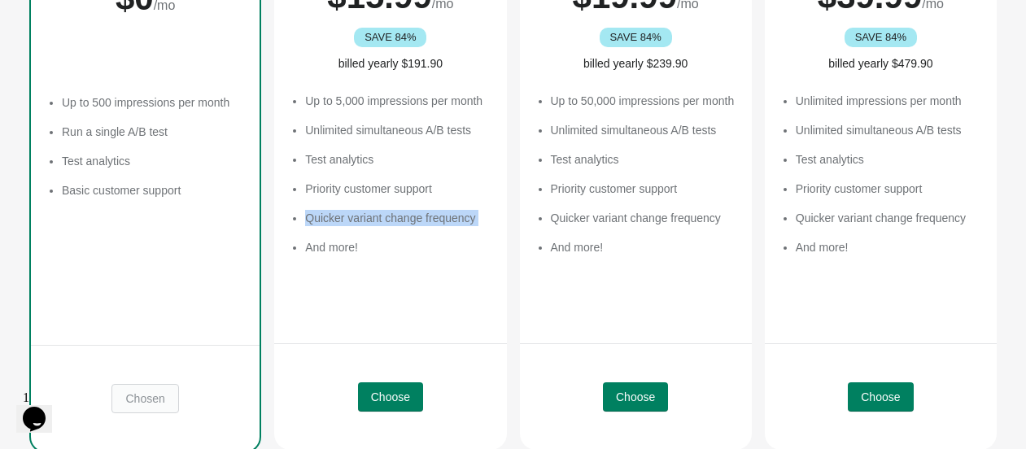
scroll to position [514, 0]
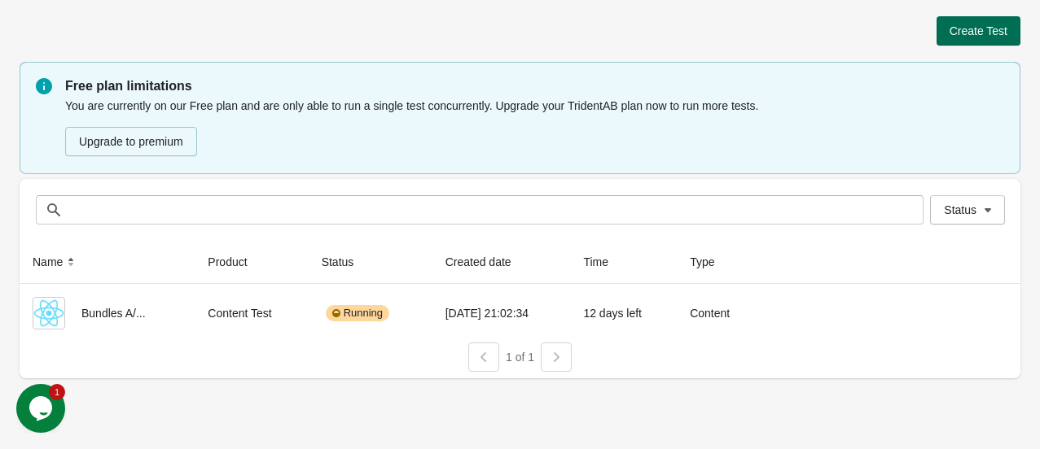
click at [1005, 24] on span "Create Test" at bounding box center [978, 30] width 58 height 13
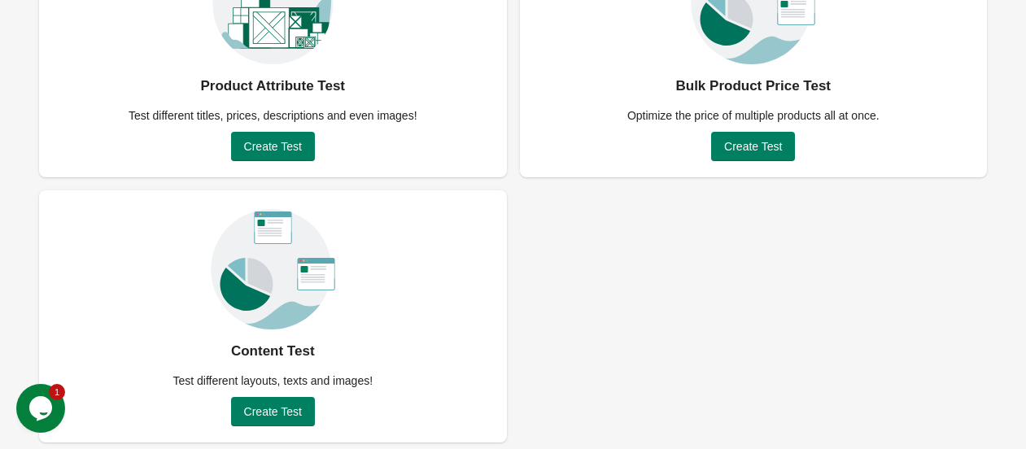
scroll to position [208, 0]
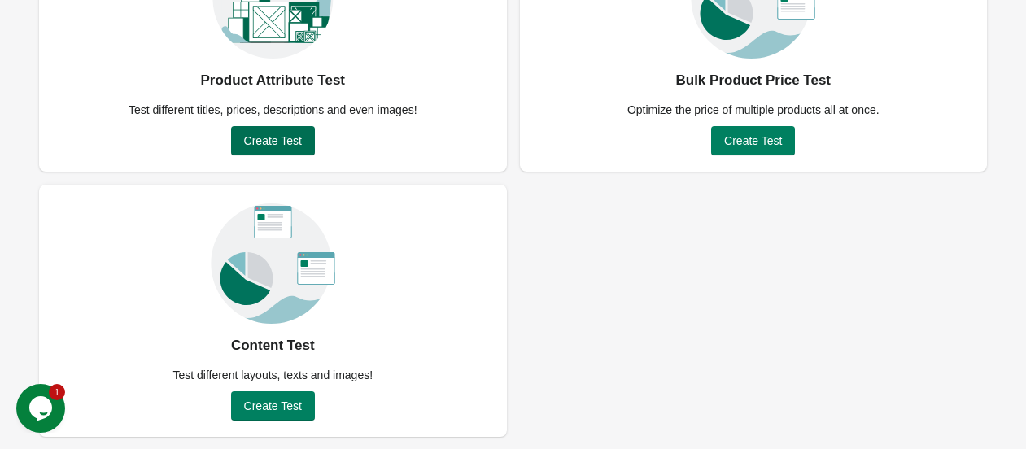
click at [263, 147] on span "Create Test" at bounding box center [273, 140] width 58 height 13
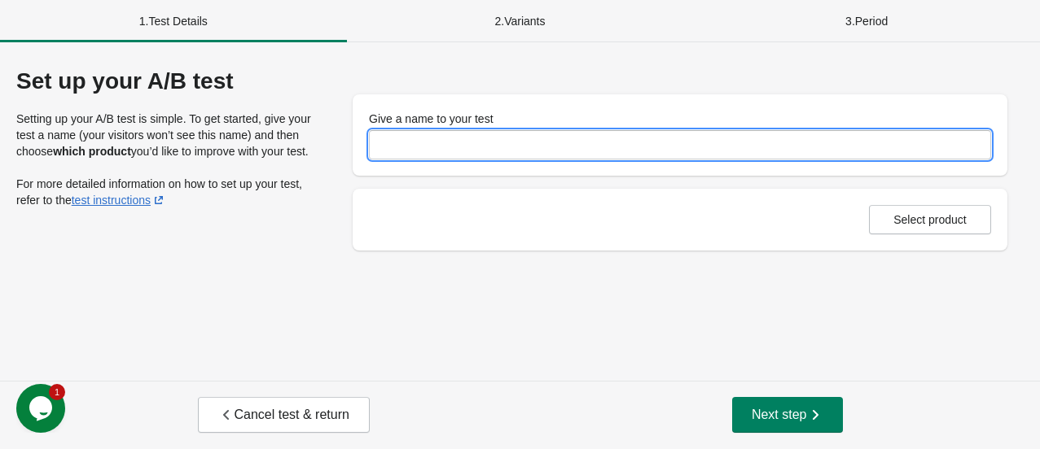
click at [516, 142] on input "Give a name to your test" at bounding box center [680, 144] width 622 height 29
type input "*******"
click at [921, 232] on button "Select product" at bounding box center [930, 219] width 122 height 29
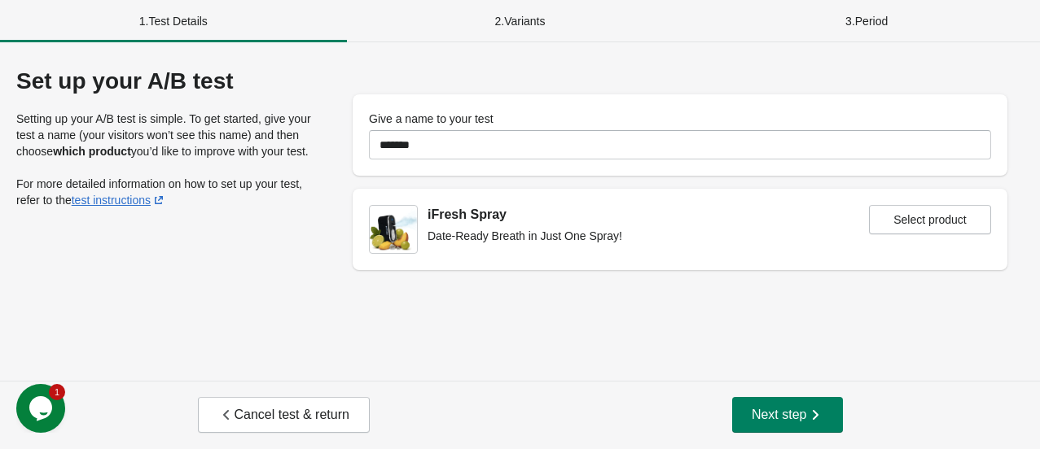
click at [525, 12] on div "2 . Variants" at bounding box center [520, 21] width 347 height 42
click at [754, 408] on span "Next step" at bounding box center [787, 415] width 72 height 16
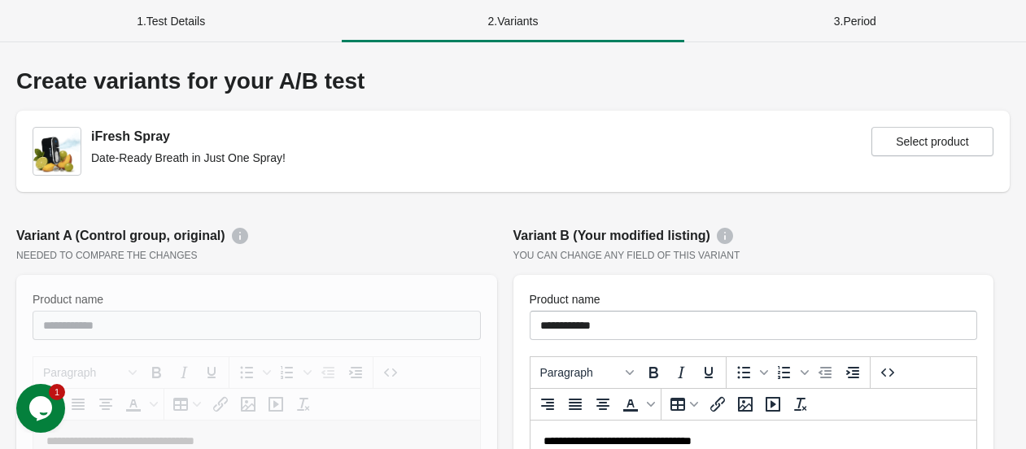
click at [842, 26] on div "3 . Period" at bounding box center [856, 21] width 342 height 42
click at [204, 20] on div "1 . Test Details" at bounding box center [171, 21] width 342 height 42
click at [427, 22] on div "2 . Variants" at bounding box center [513, 21] width 342 height 42
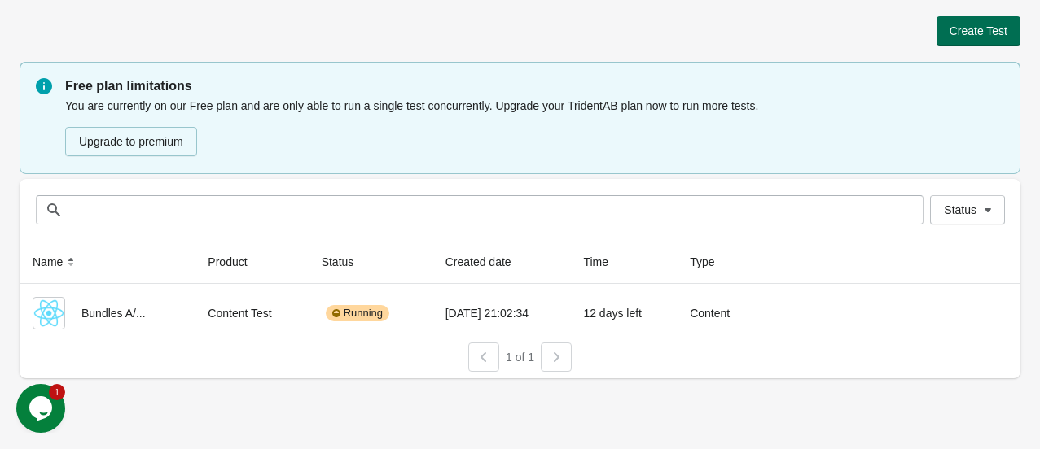
click at [943, 37] on button "Create Test" at bounding box center [978, 30] width 84 height 29
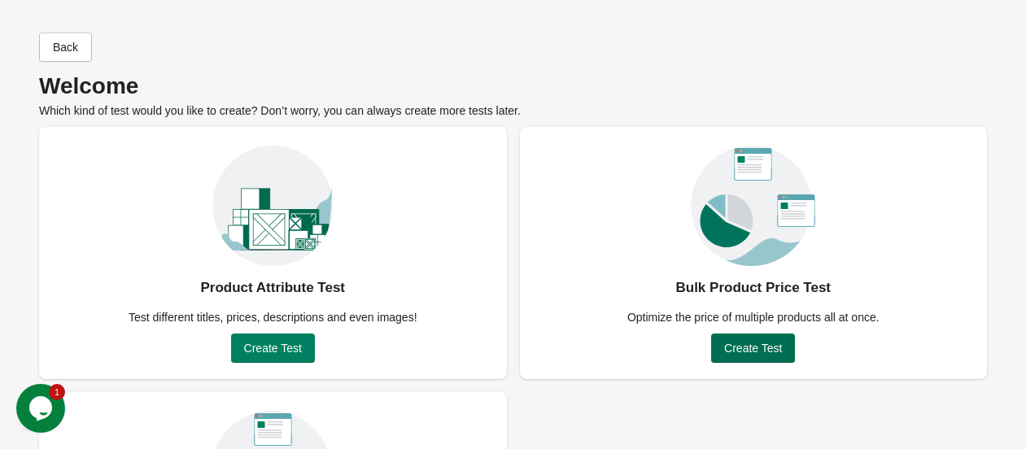
click at [729, 344] on span "Create Test" at bounding box center [753, 348] width 58 height 13
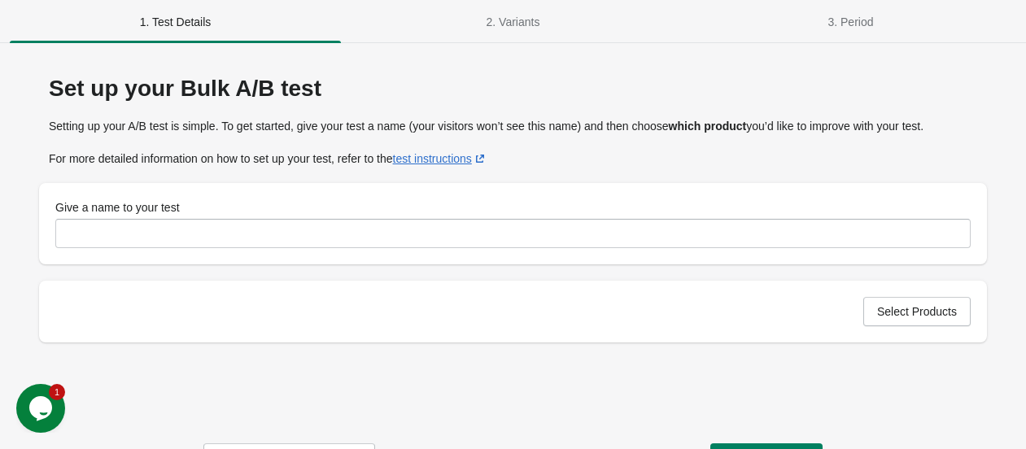
scroll to position [60, 0]
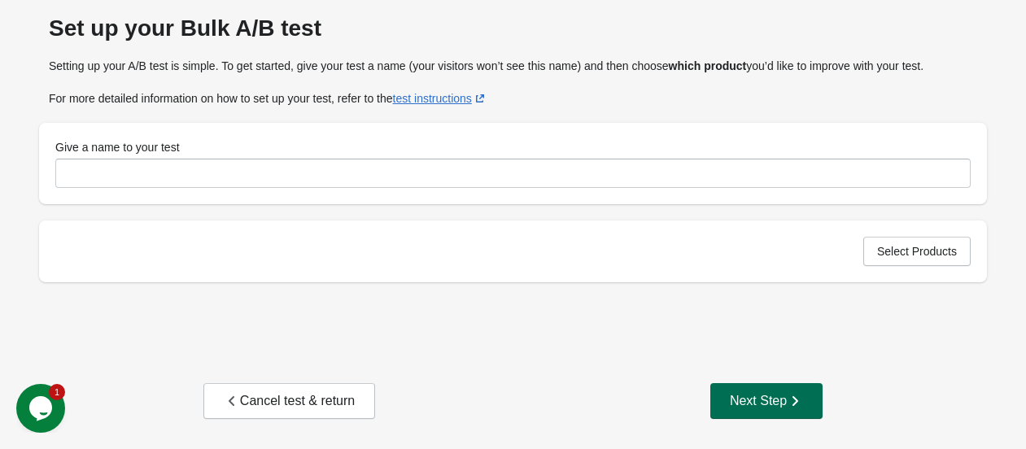
click at [784, 398] on div "Next Step" at bounding box center [766, 401] width 73 height 16
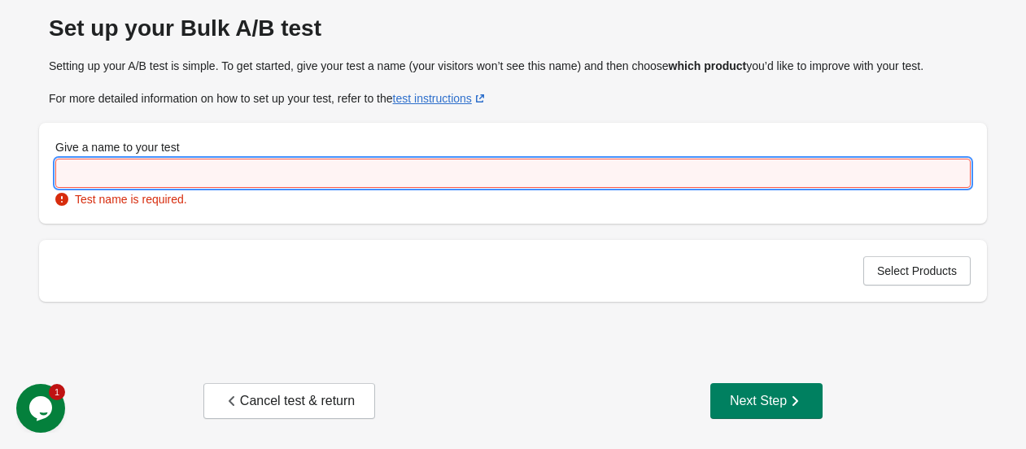
click at [763, 182] on input "Give a name to your test" at bounding box center [513, 173] width 916 height 29
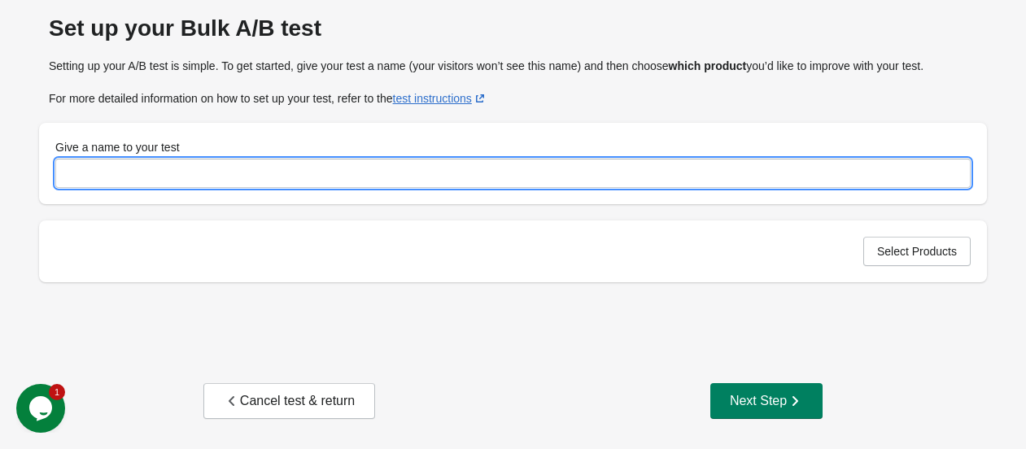
click at [763, 182] on input "Give a name to your test" at bounding box center [513, 173] width 916 height 29
type input "**"
click at [759, 397] on div "Next Step" at bounding box center [766, 401] width 73 height 16
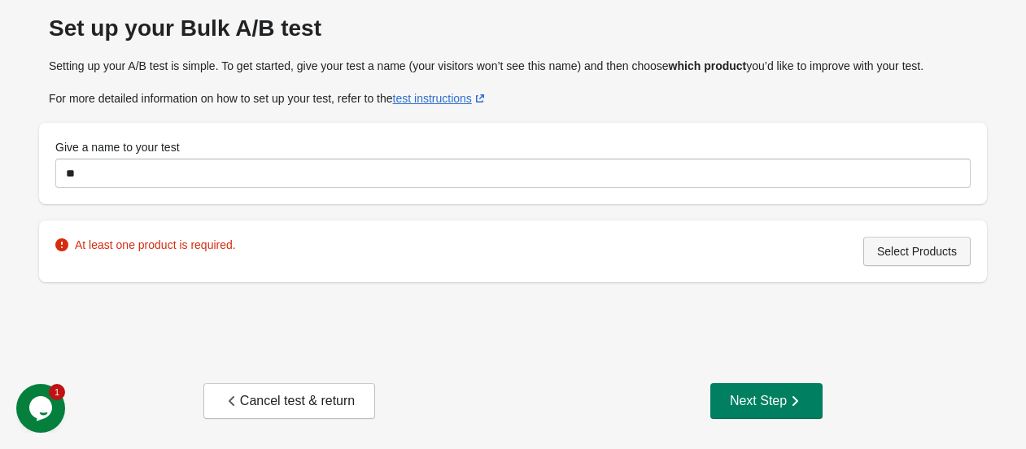
click at [880, 247] on span "Select Products" at bounding box center [918, 251] width 80 height 13
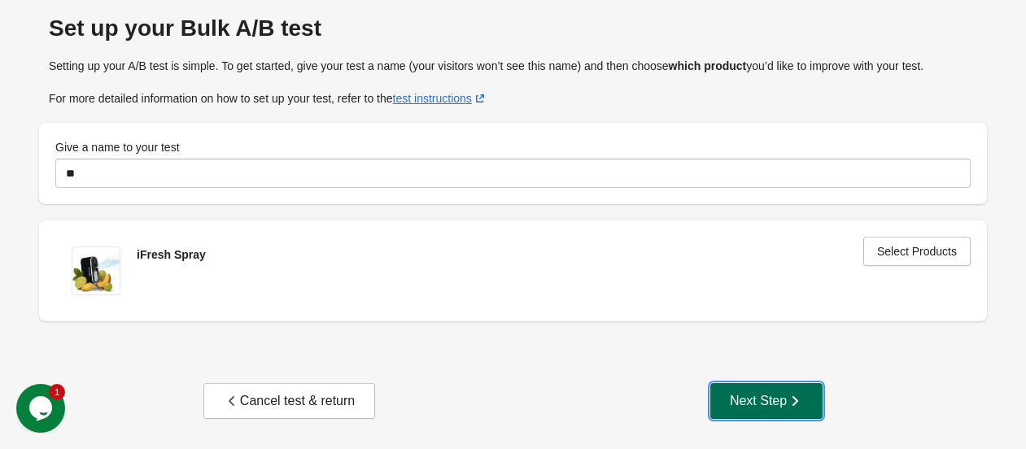
click at [727, 401] on button "Next Step" at bounding box center [767, 401] width 112 height 36
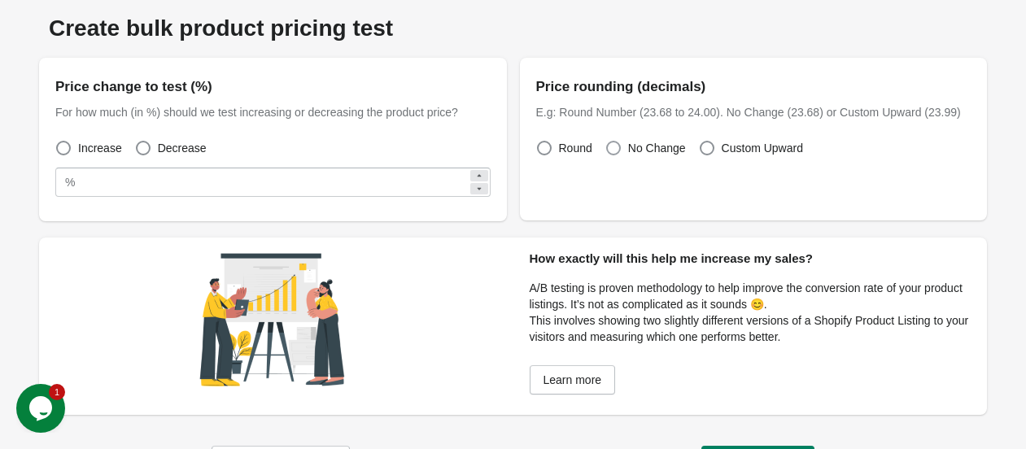
click at [628, 146] on span "No Change" at bounding box center [657, 148] width 58 height 16
click at [733, 151] on span "Custom Upward" at bounding box center [762, 148] width 81 height 16
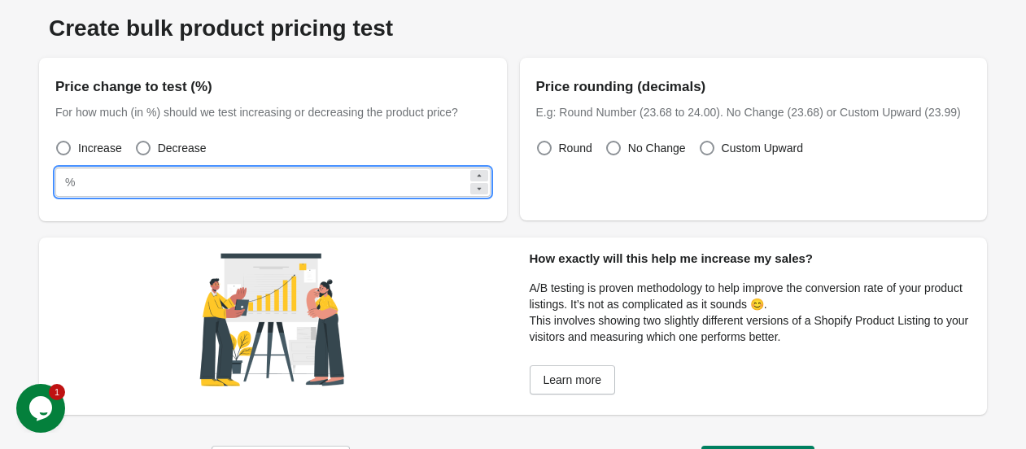
click at [264, 181] on input "**" at bounding box center [274, 182] width 386 height 29
type input "*"
click at [356, 148] on div "Increase Decrease" at bounding box center [266, 142] width 449 height 36
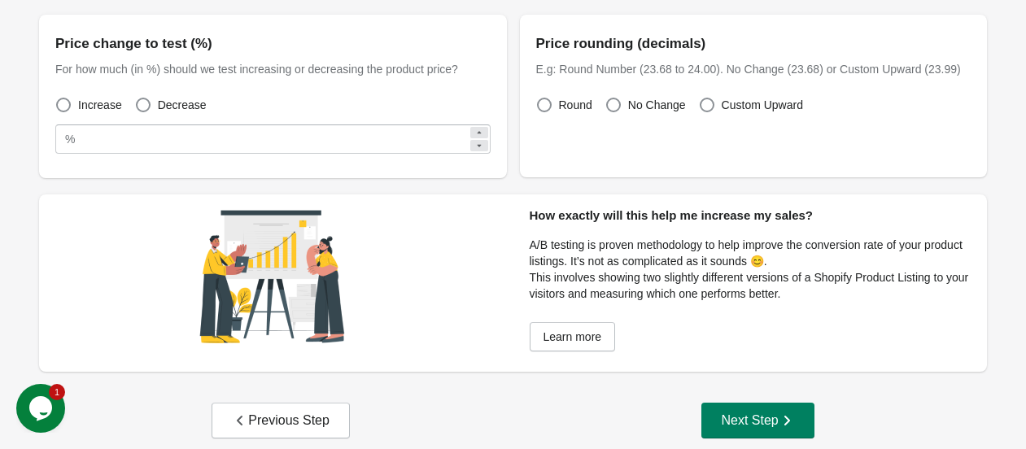
scroll to position [124, 0]
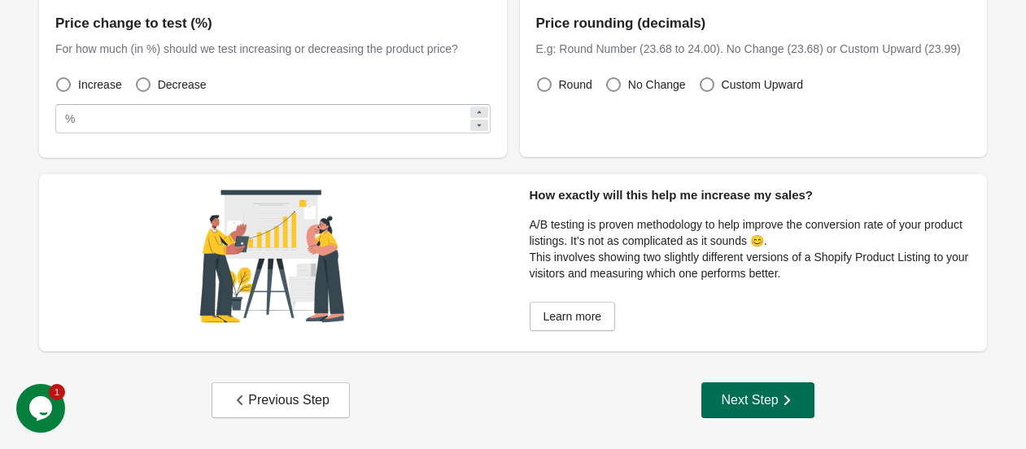
click at [752, 396] on div "Next Step" at bounding box center [757, 400] width 73 height 16
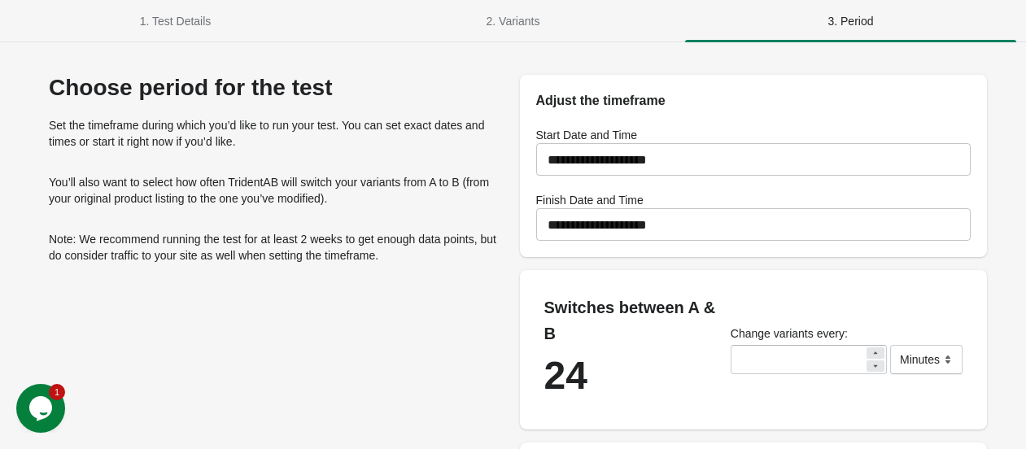
scroll to position [0, 0]
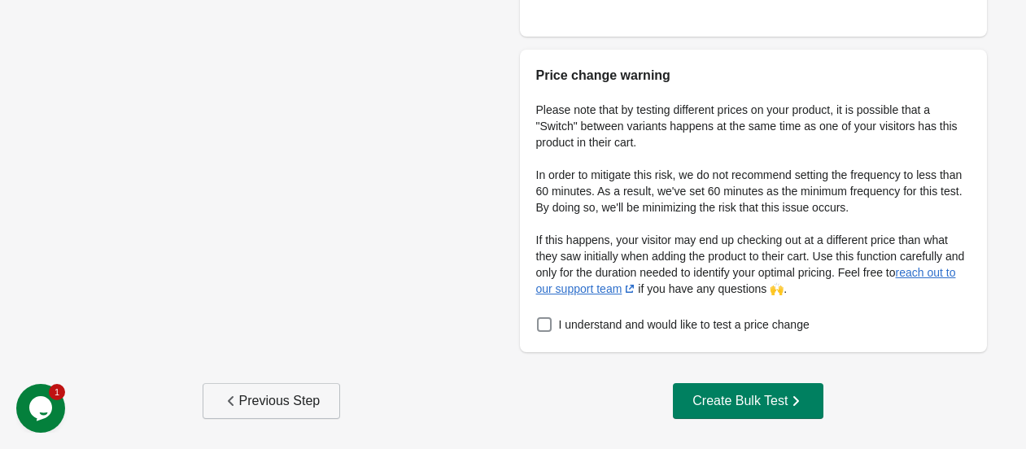
click at [264, 397] on div "Previous Step" at bounding box center [272, 401] width 98 height 16
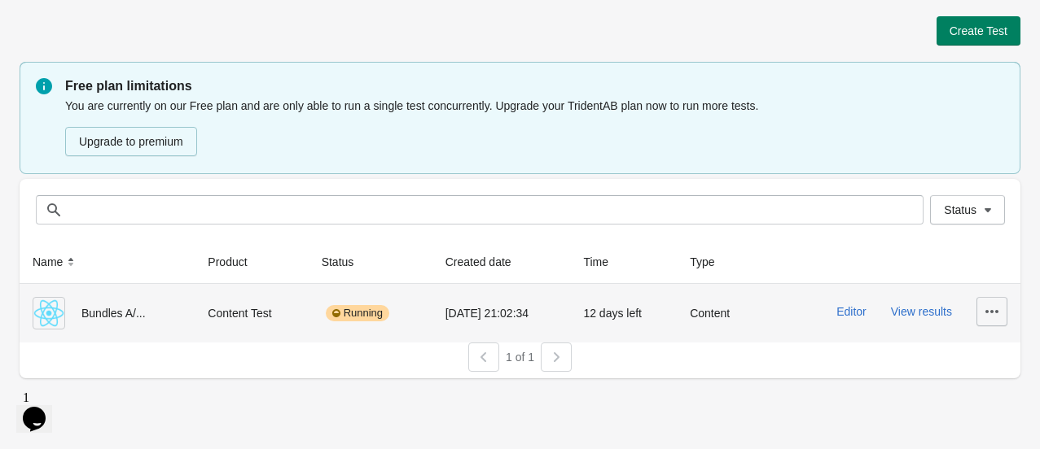
click at [996, 313] on icon "button" at bounding box center [991, 311] width 13 height 3
click at [991, 199] on span "Delete" at bounding box center [977, 203] width 33 height 16
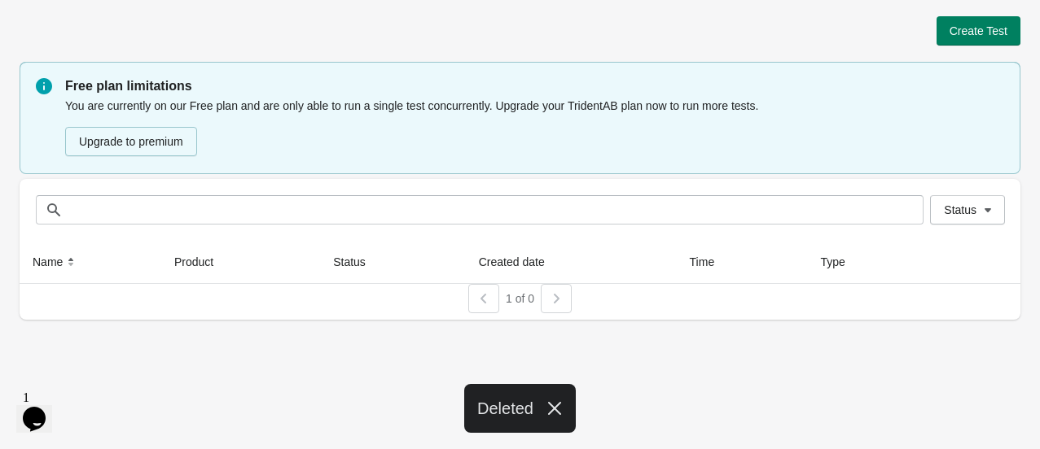
click at [206, 384] on div "Create Test Free plan limitations You are currently on our Free plan and are on…" at bounding box center [520, 224] width 1040 height 449
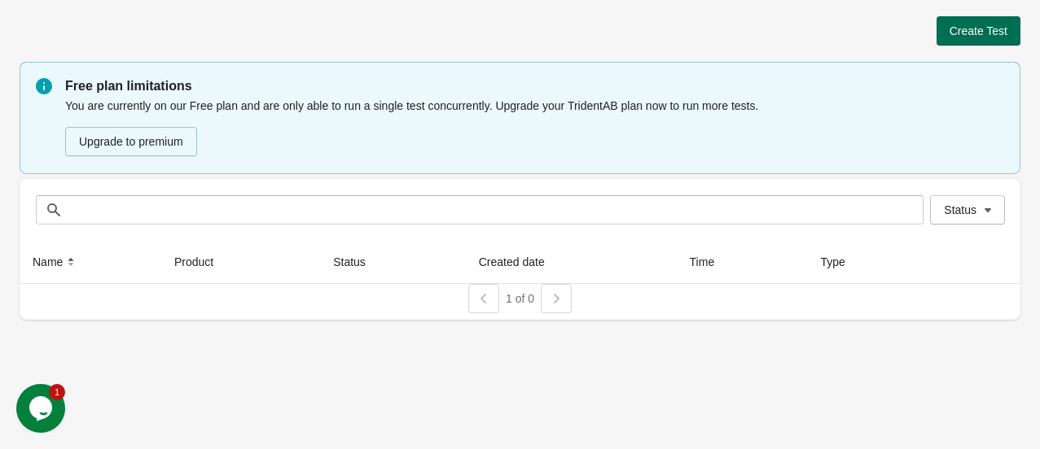
click at [953, 24] on span "Create Test" at bounding box center [978, 30] width 58 height 13
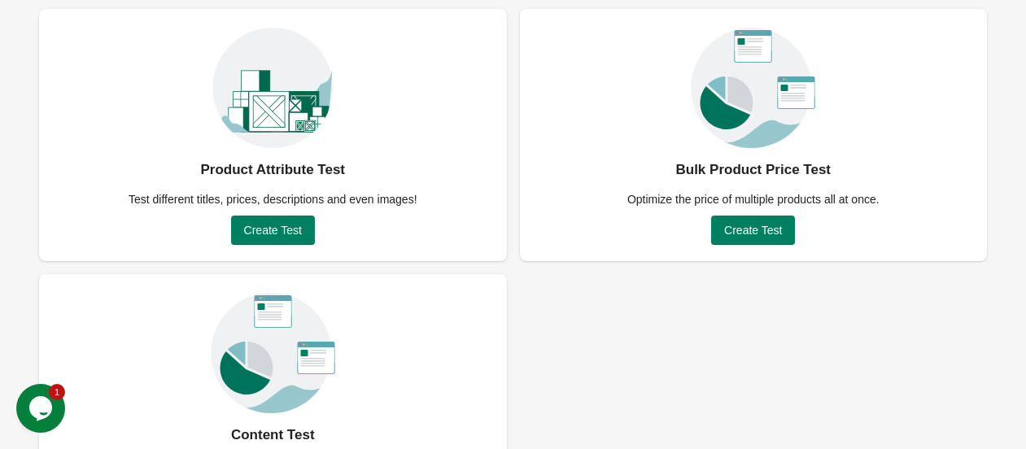
scroll to position [90, 0]
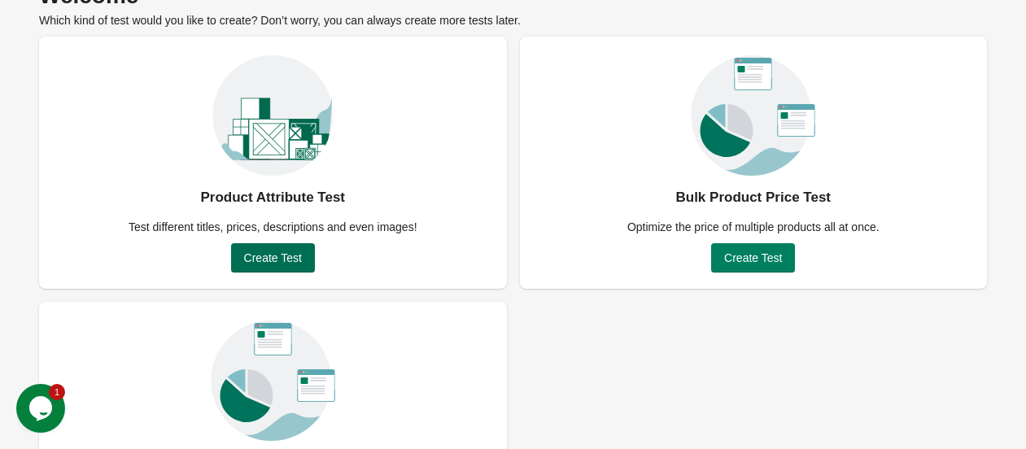
click at [290, 262] on span "Create Test" at bounding box center [273, 258] width 58 height 13
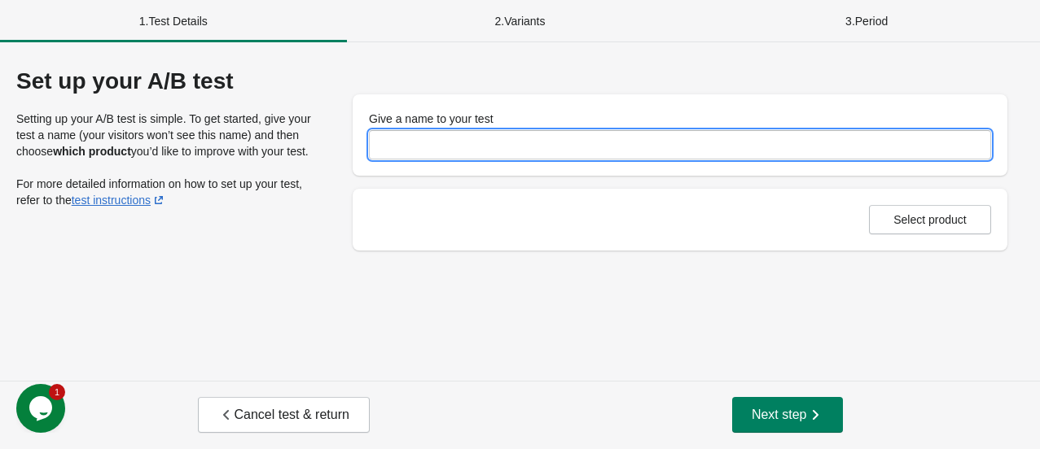
click at [445, 147] on input "Give a name to your test" at bounding box center [680, 144] width 622 height 29
type input "*******"
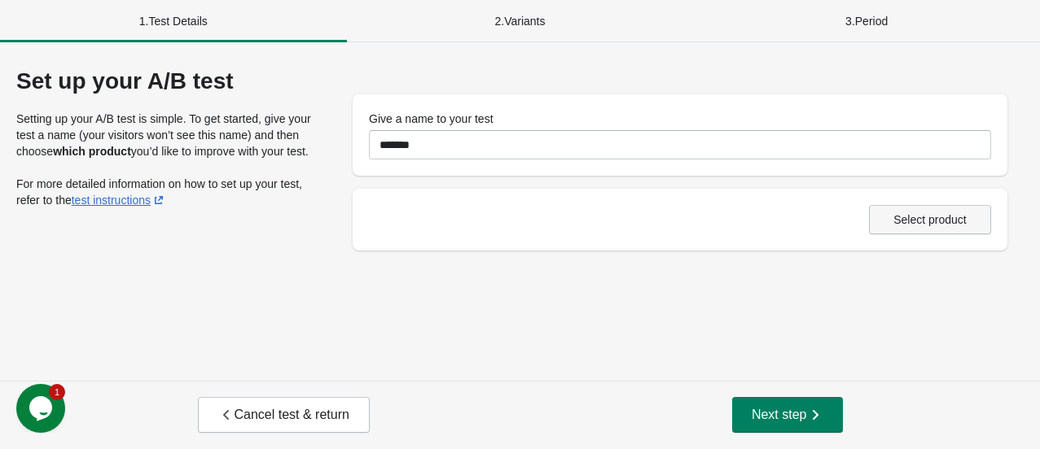
click at [913, 223] on span "Select product" at bounding box center [929, 219] width 73 height 13
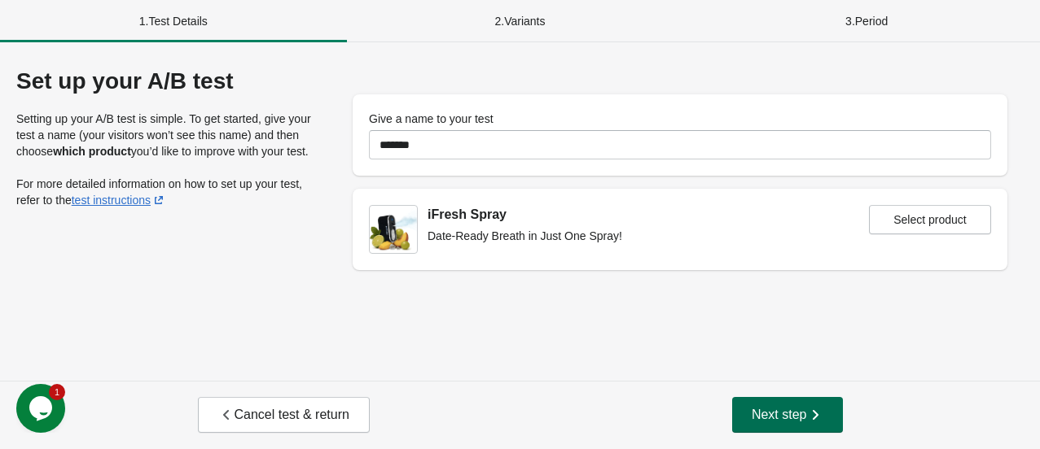
click at [803, 422] on span "Next step" at bounding box center [787, 415] width 72 height 16
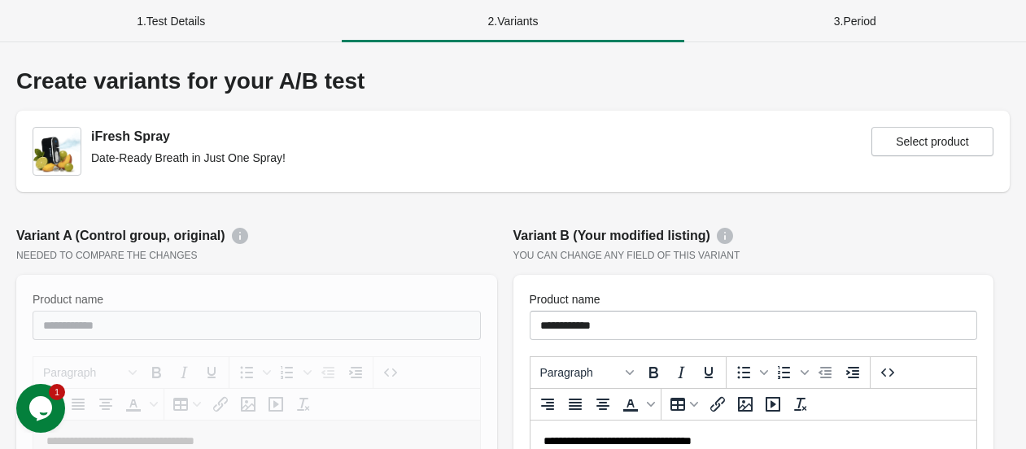
click at [864, 22] on div "3 . Period" at bounding box center [856, 21] width 342 height 42
drag, startPoint x: 20, startPoint y: 75, endPoint x: 20, endPoint y: 31, distance: 44.0
drag, startPoint x: 20, startPoint y: 29, endPoint x: 21, endPoint y: -5, distance: 34.2
click at [21, 0] on html "**********" at bounding box center [513, 224] width 1026 height 449
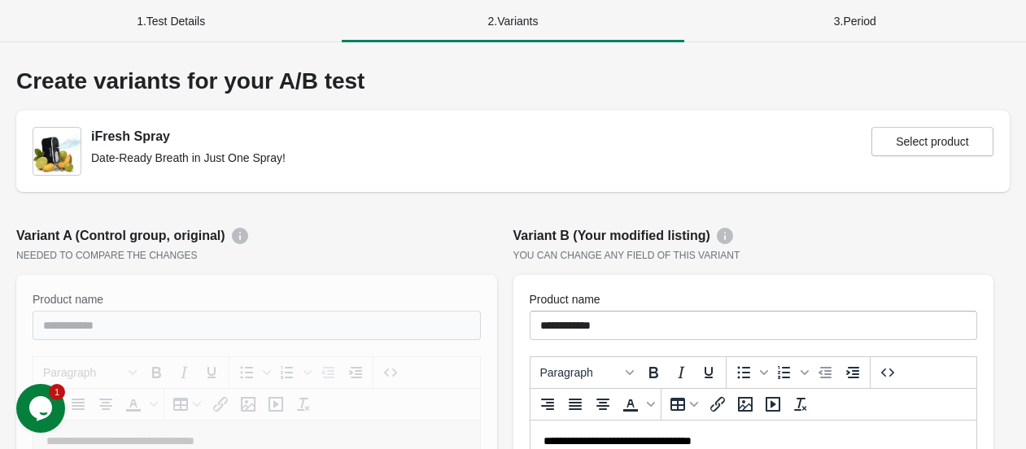
scroll to position [45, 0]
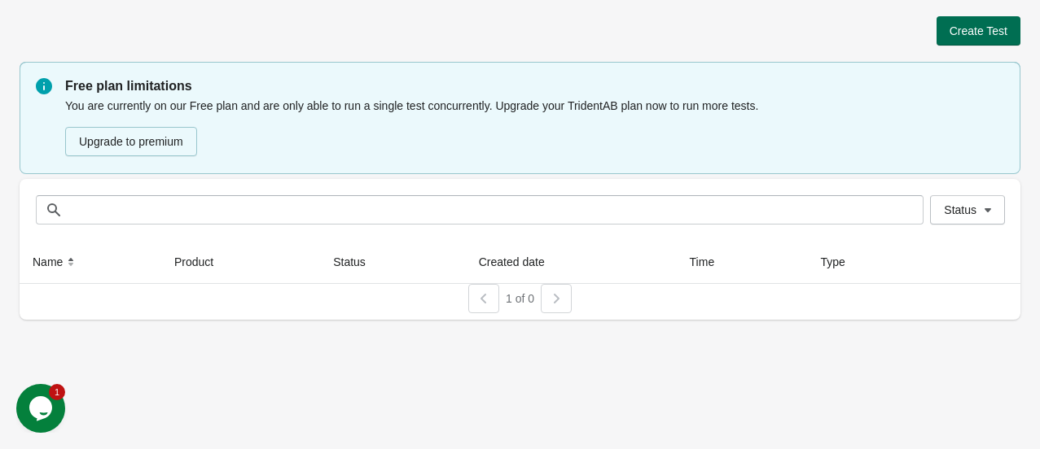
click at [990, 28] on span "Create Test" at bounding box center [978, 30] width 58 height 13
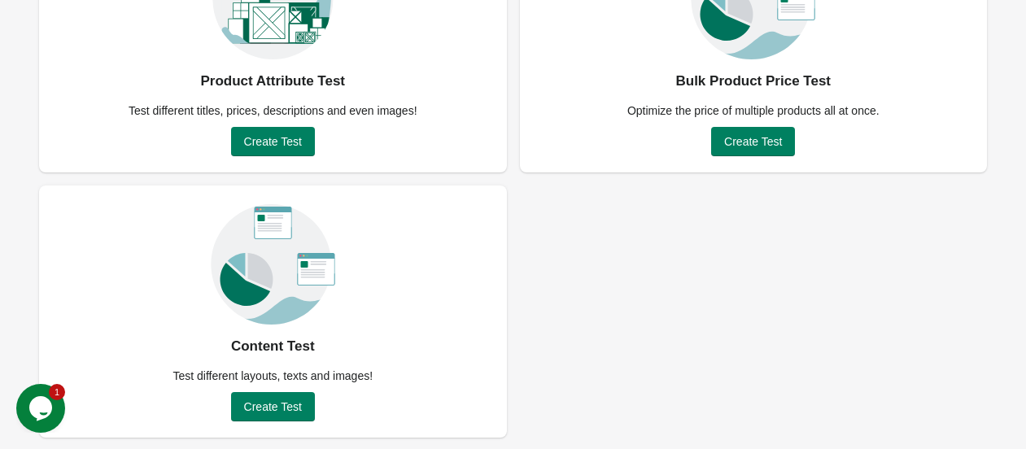
scroll to position [208, 0]
